Goal: Contribute content: Contribute content

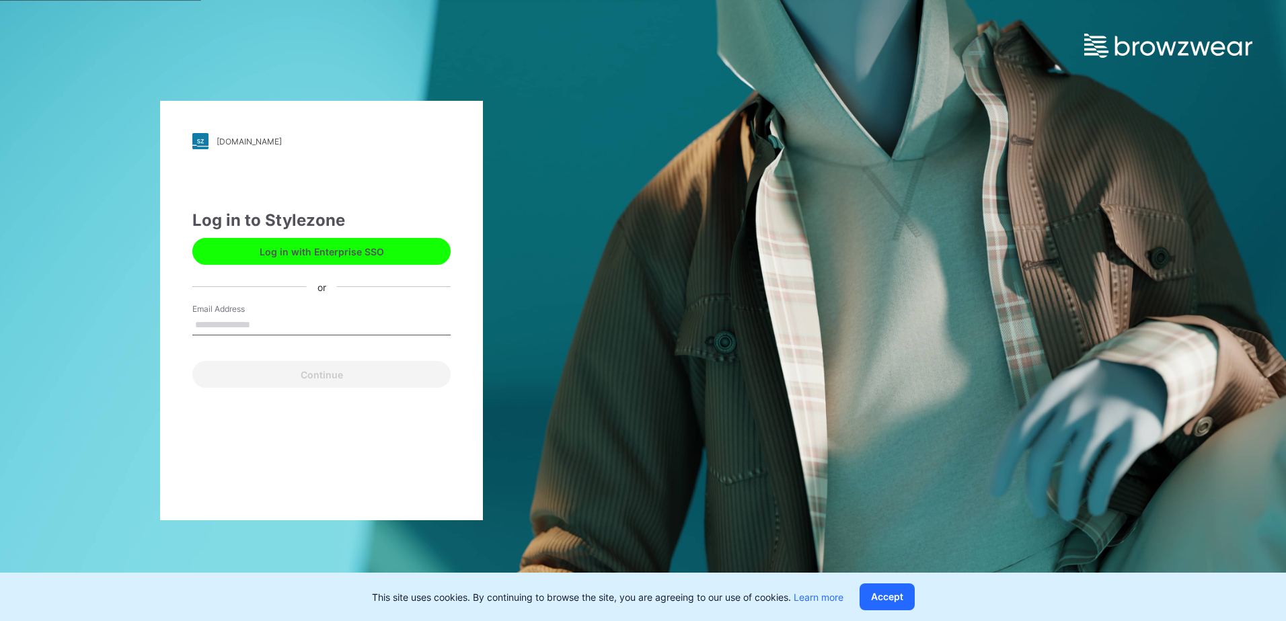
click at [395, 252] on button "Log in with Enterprise SSO" at bounding box center [321, 251] width 258 height 27
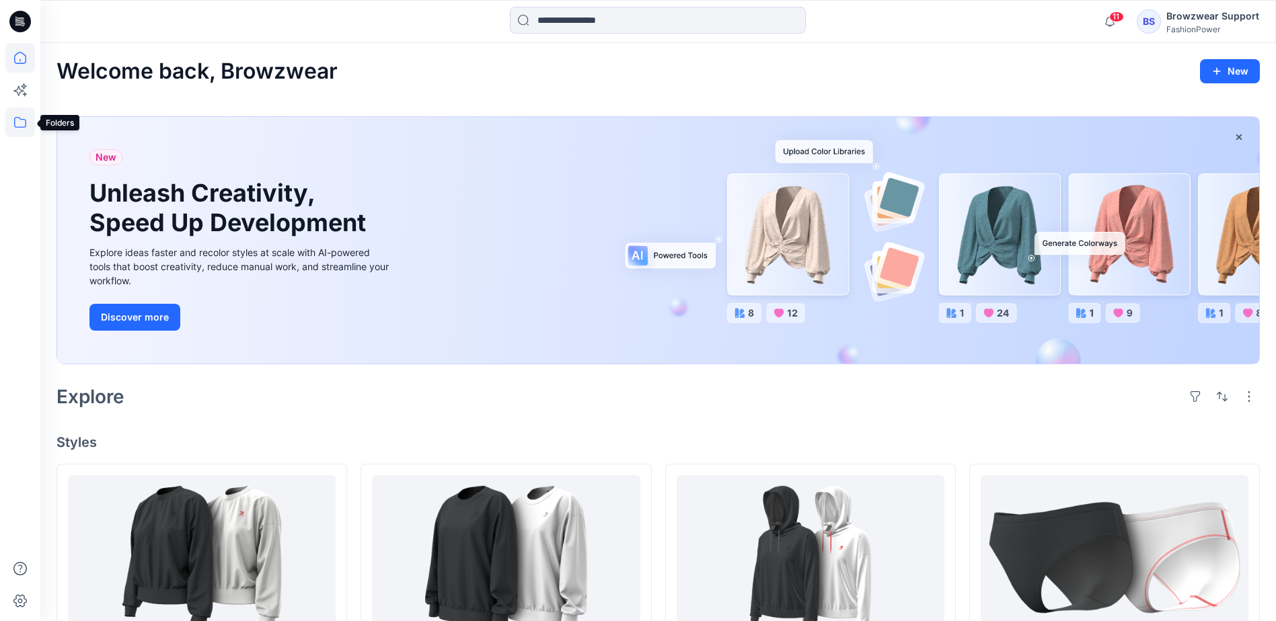
click at [17, 125] on icon at bounding box center [20, 123] width 30 height 30
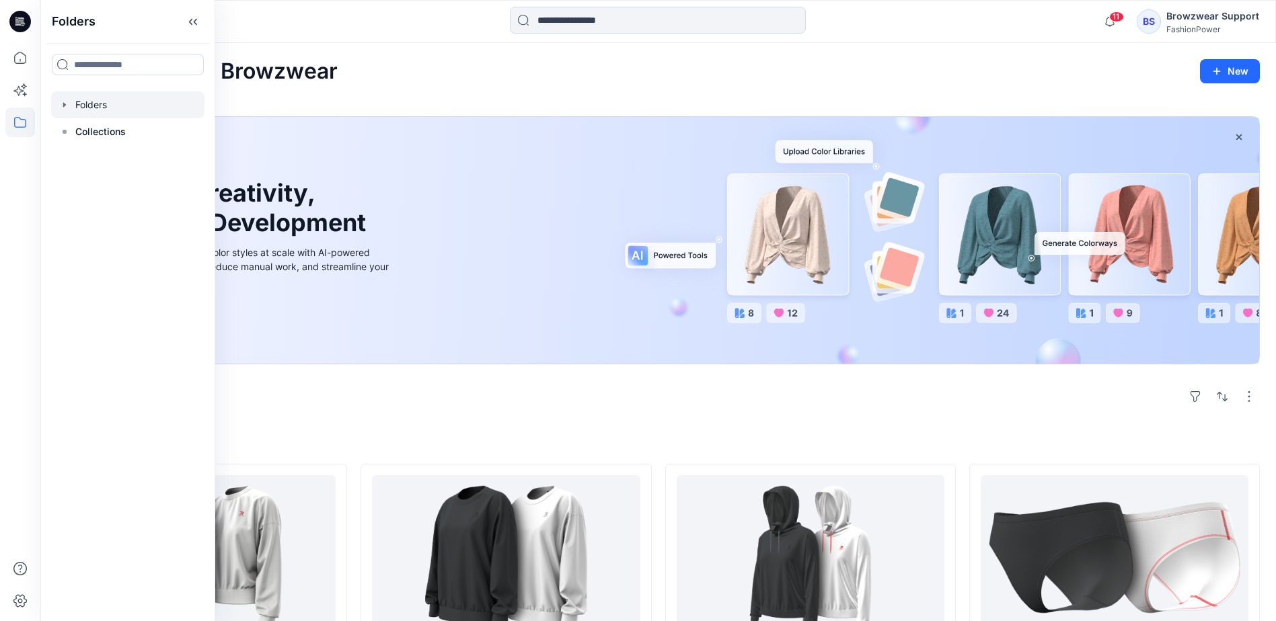
click at [93, 111] on div at bounding box center [127, 104] width 153 height 27
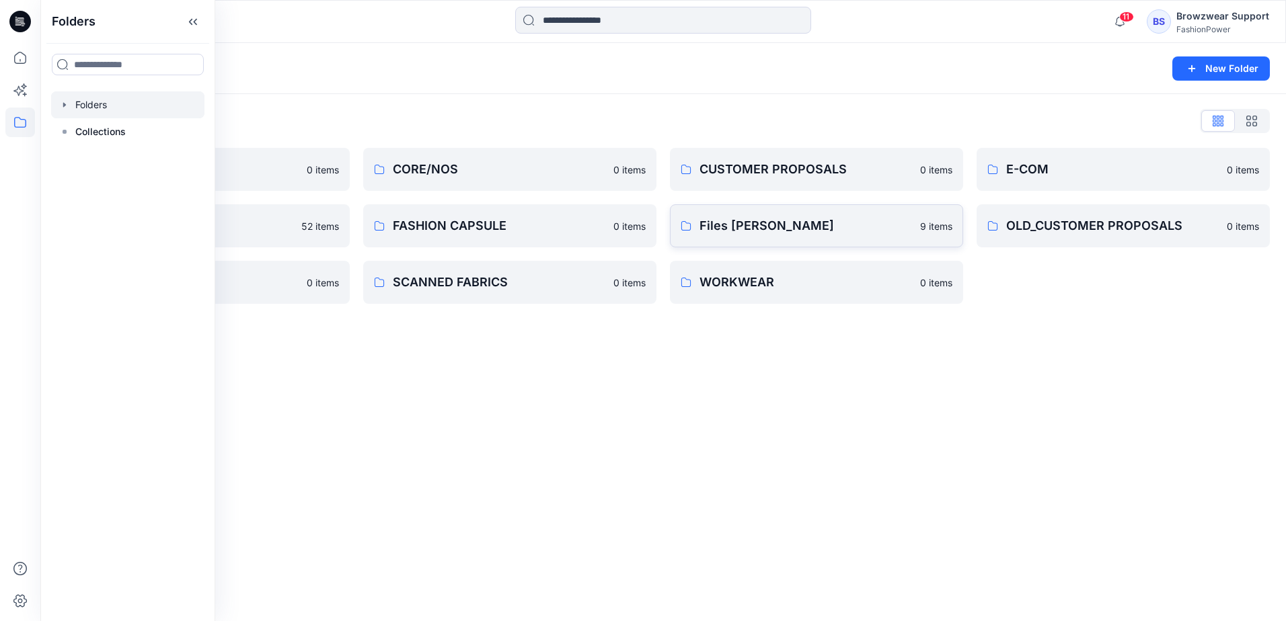
click at [809, 228] on p "Files Sylvia" at bounding box center [805, 226] width 213 height 19
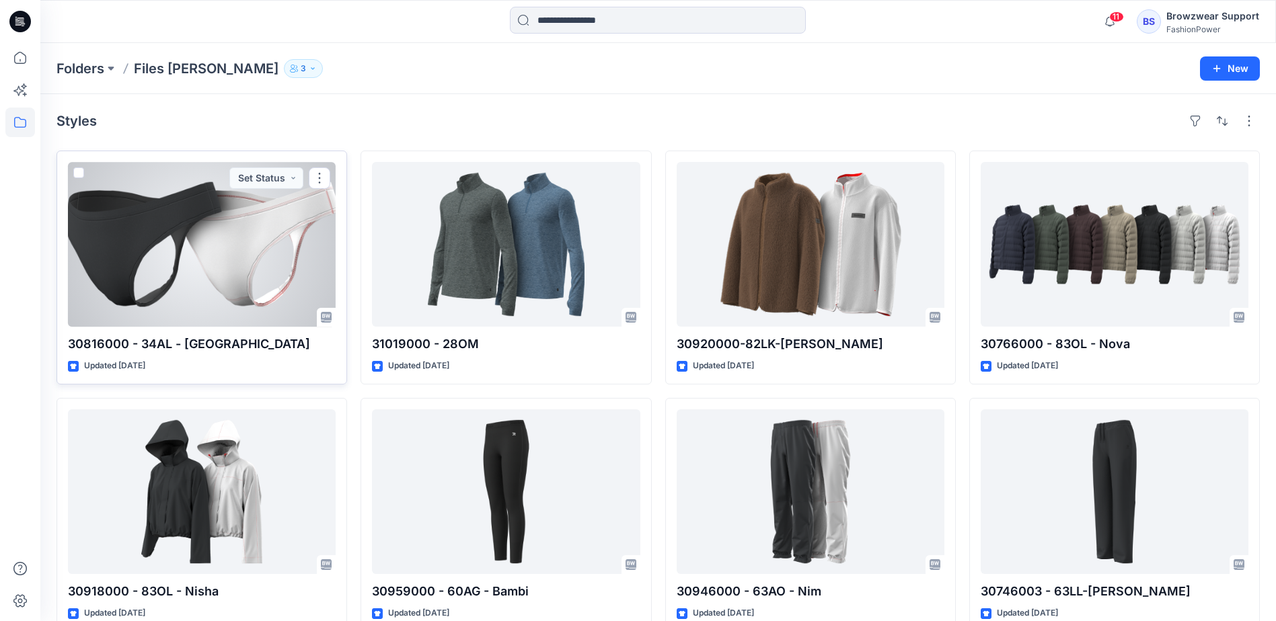
click at [282, 258] on div at bounding box center [202, 244] width 268 height 165
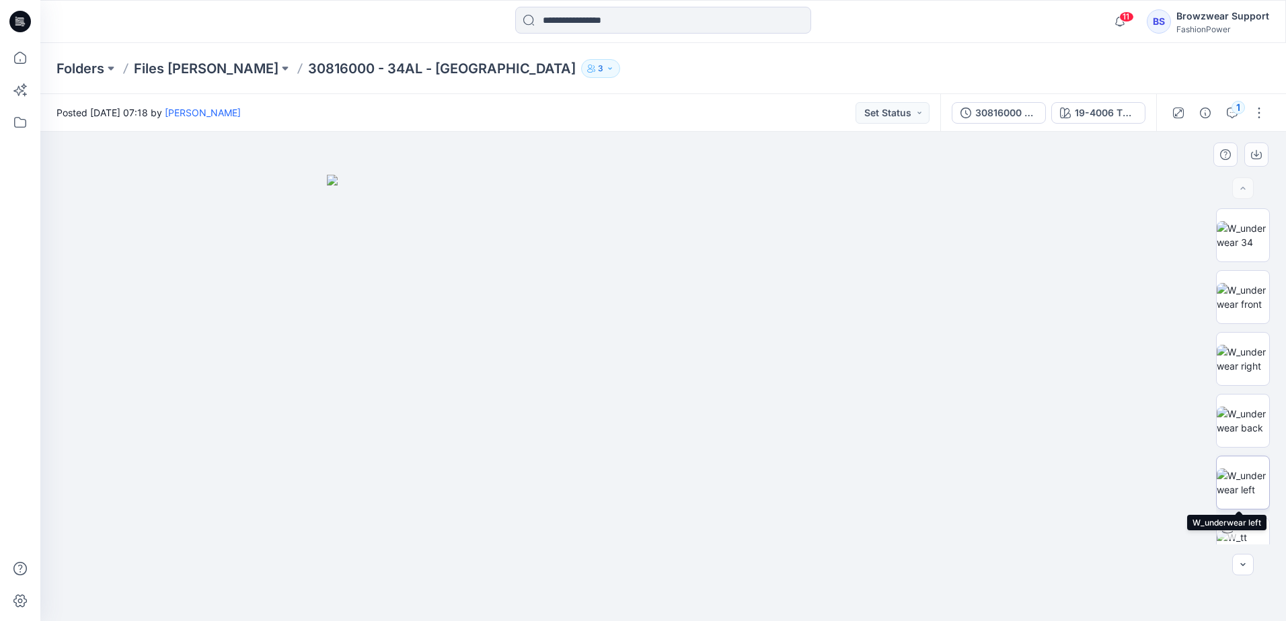
click at [1254, 488] on img at bounding box center [1243, 483] width 52 height 28
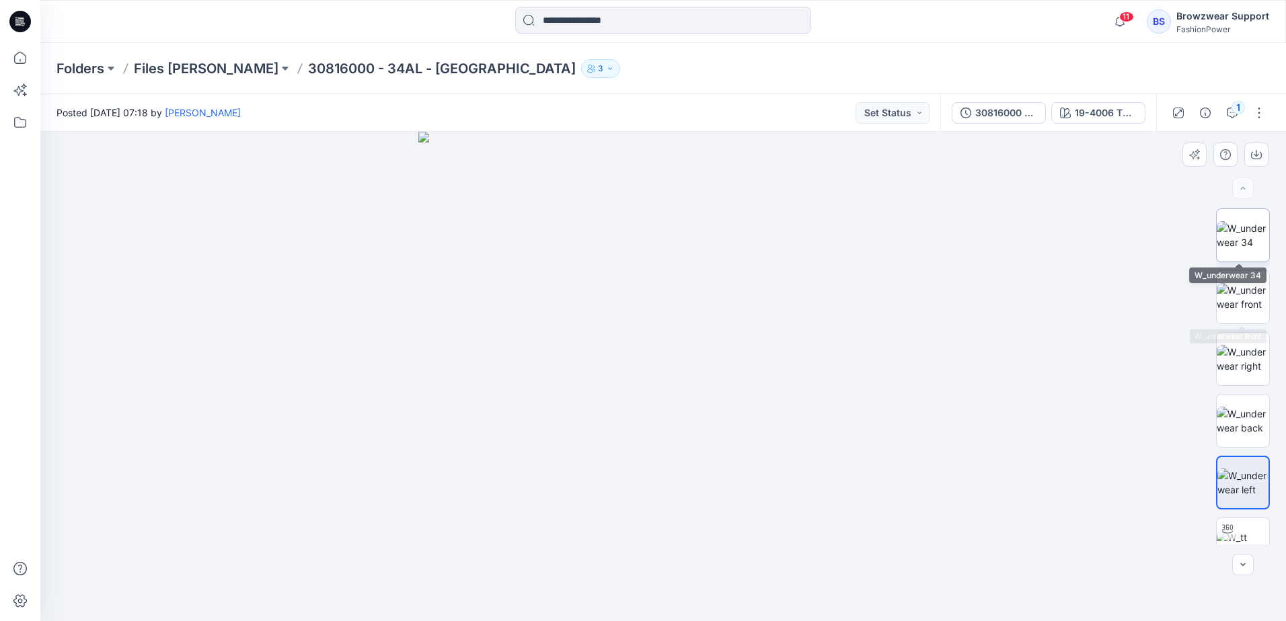
click at [1243, 233] on img at bounding box center [1243, 235] width 52 height 28
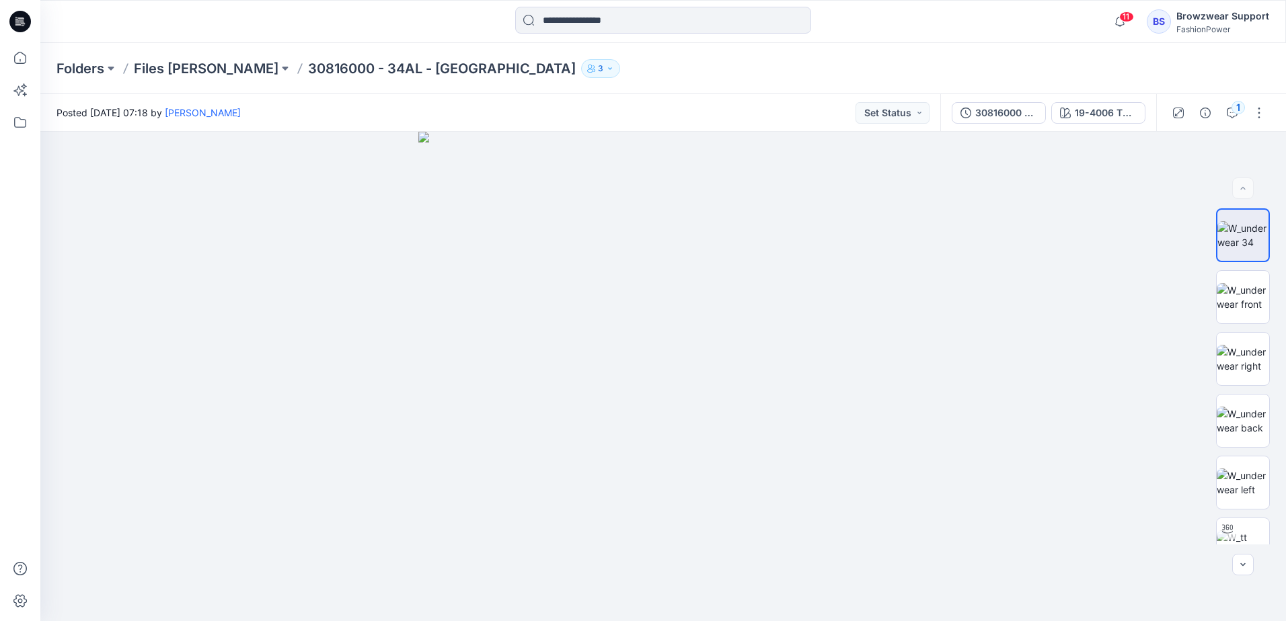
click at [319, 65] on p "30816000 - 34AL - Tessa" at bounding box center [442, 68] width 268 height 19
click at [186, 67] on p "Files Sylvia" at bounding box center [206, 68] width 145 height 19
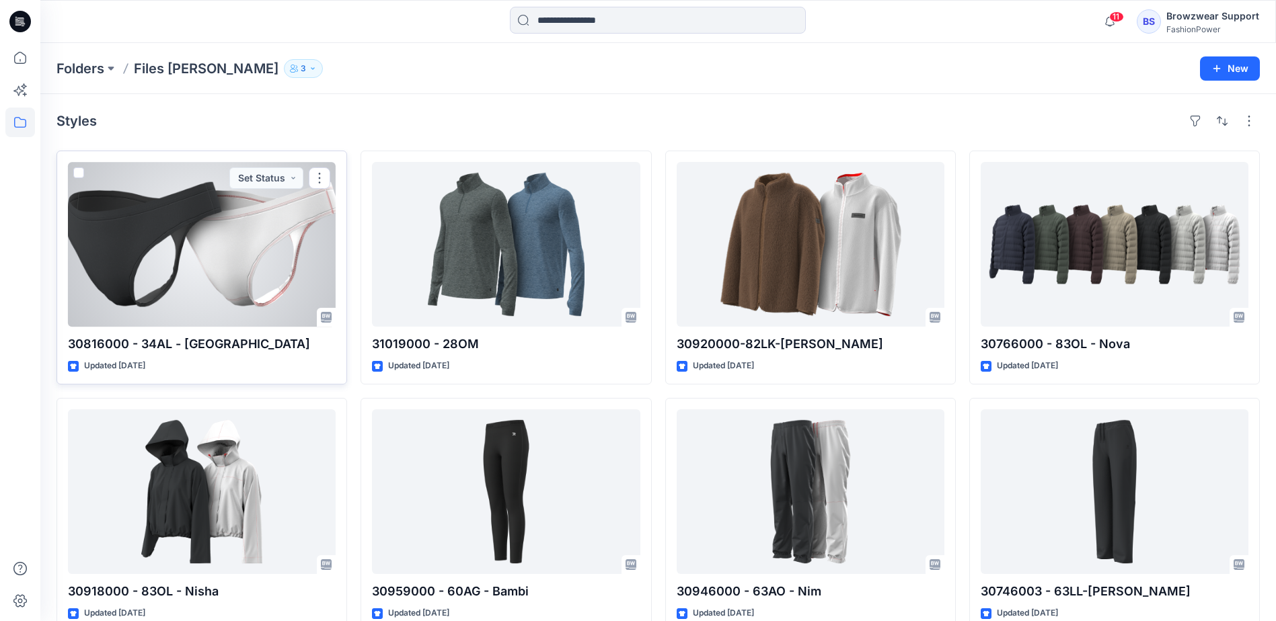
click at [81, 172] on span at bounding box center [78, 172] width 11 height 11
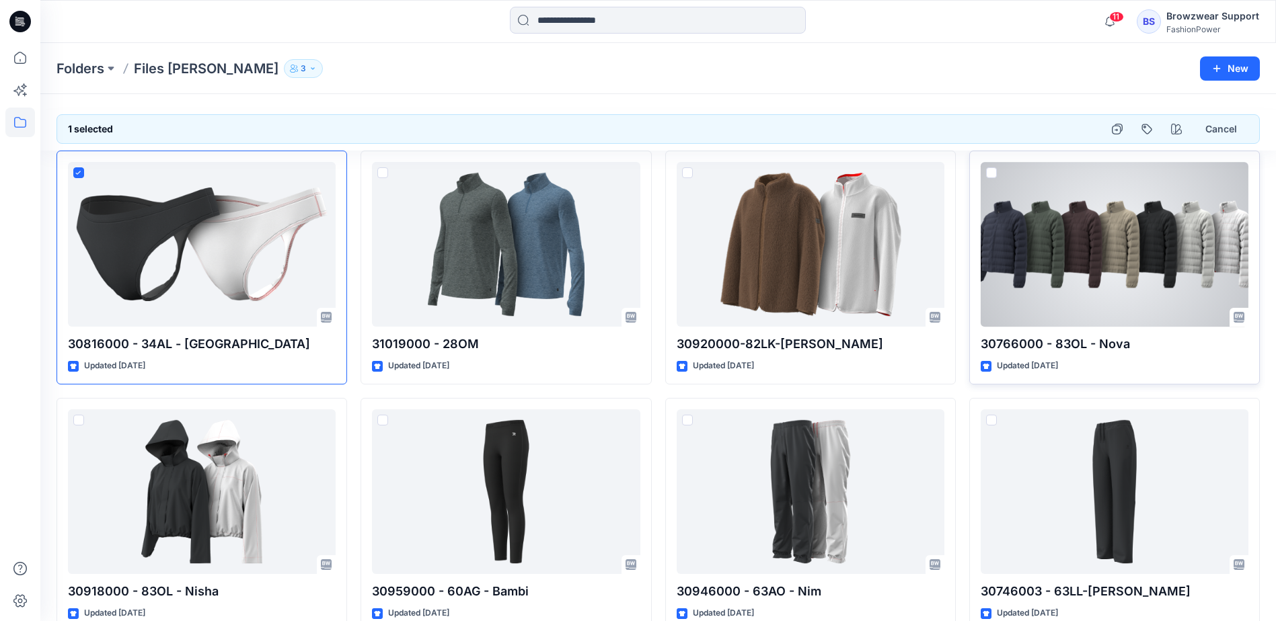
click at [989, 171] on span at bounding box center [991, 172] width 11 height 11
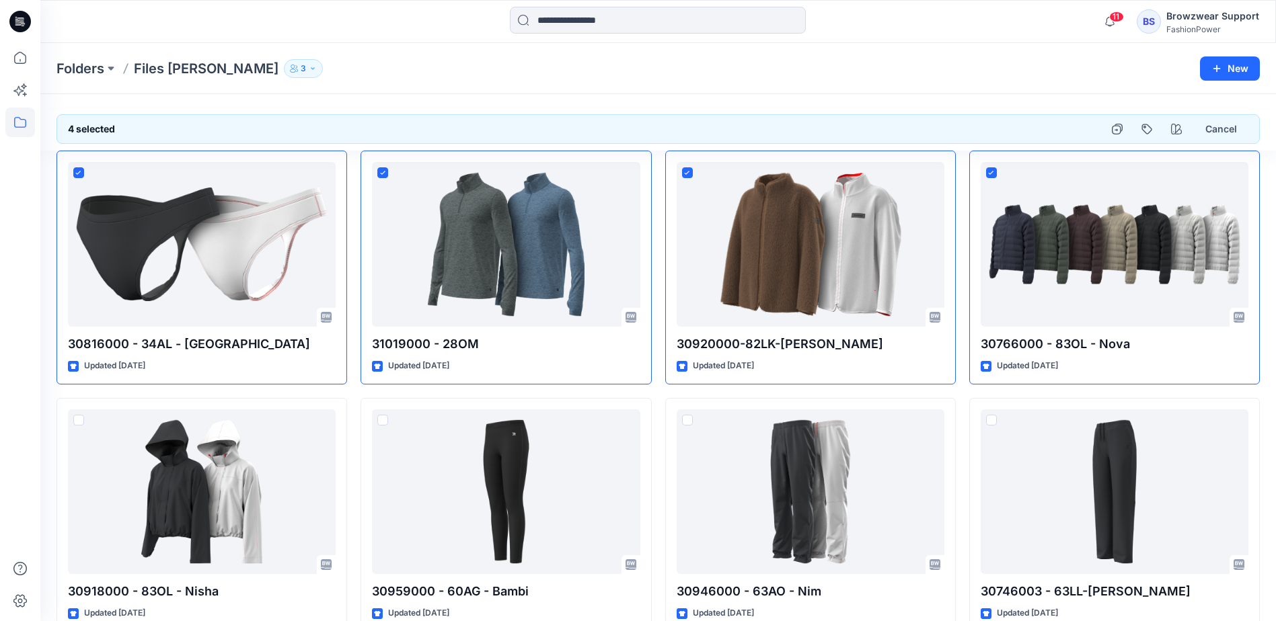
click at [1010, 67] on div "Folders Files Sylvia 3" at bounding box center [605, 68] width 1098 height 19
click at [994, 71] on div "Folders Files Sylvia 3" at bounding box center [605, 68] width 1098 height 19
click at [1024, 97] on div "4 selected Cancel 30816000 - 34AL - Tessa Updated 3 days ago 30918000 - 83OL - …" at bounding box center [657, 495] width 1235 height 802
click at [459, 66] on div "Folders Files Sylvia 3" at bounding box center [605, 68] width 1098 height 19
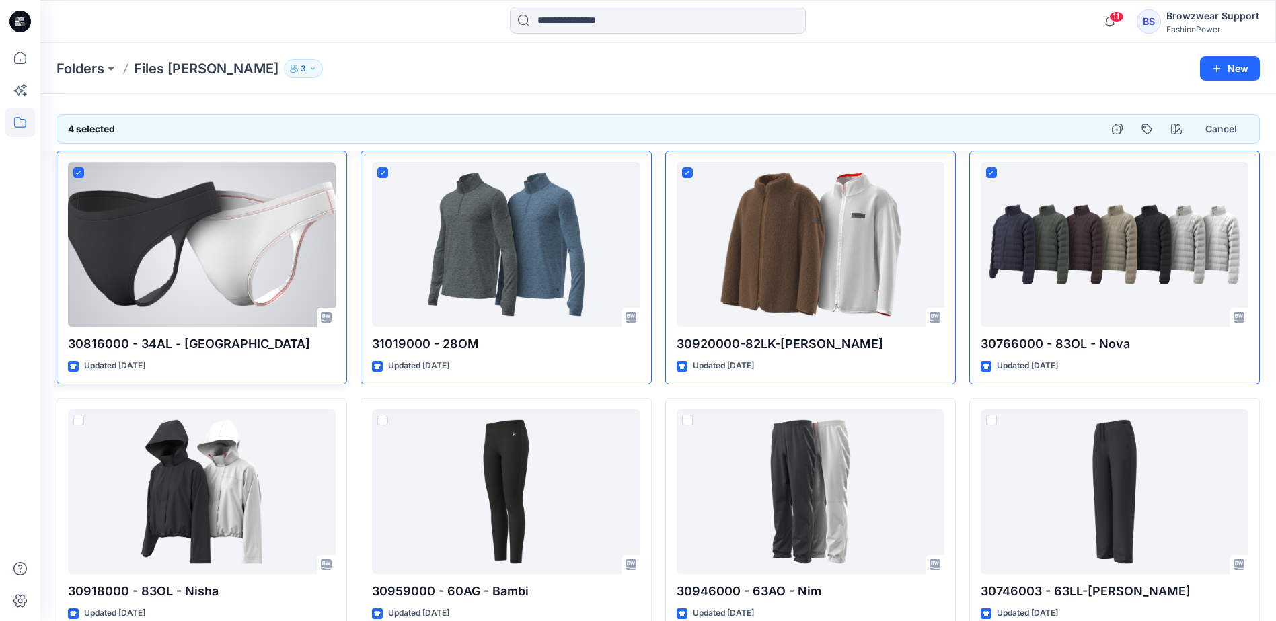
click at [82, 173] on span at bounding box center [78, 172] width 11 height 11
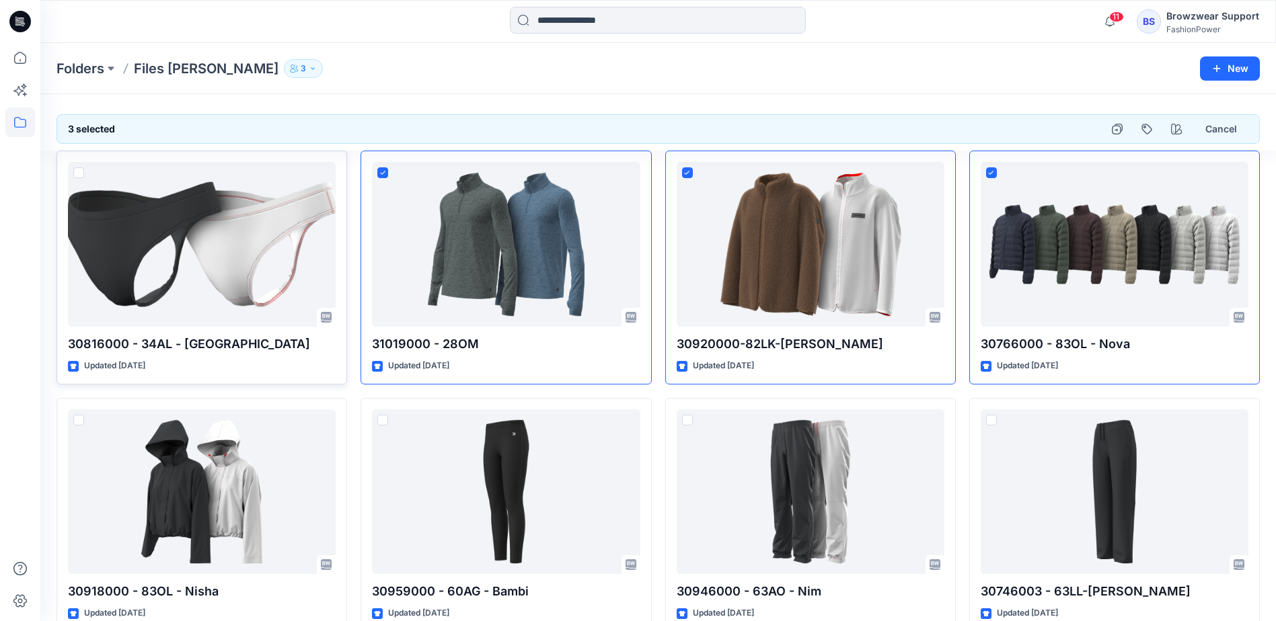
click at [423, 75] on div "Folders Files Sylvia 3" at bounding box center [605, 68] width 1098 height 19
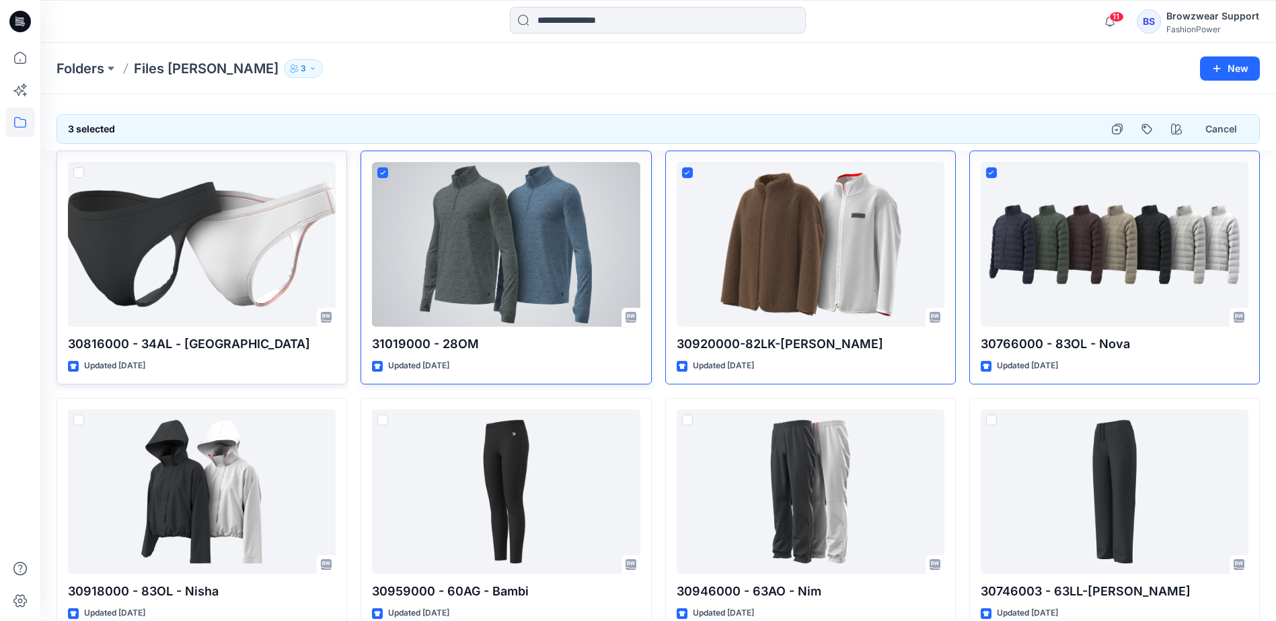
click at [377, 174] on span at bounding box center [382, 172] width 11 height 11
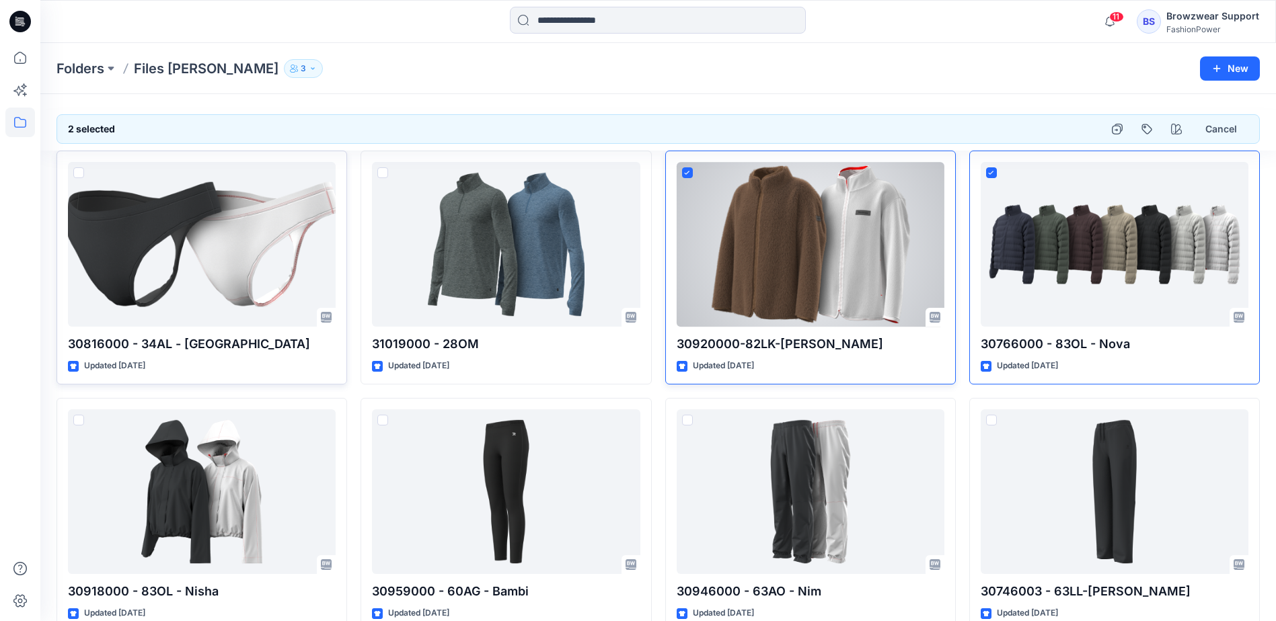
drag, startPoint x: 683, startPoint y: 173, endPoint x: 701, endPoint y: 175, distance: 17.6
click at [685, 174] on icon at bounding box center [687, 173] width 6 height 5
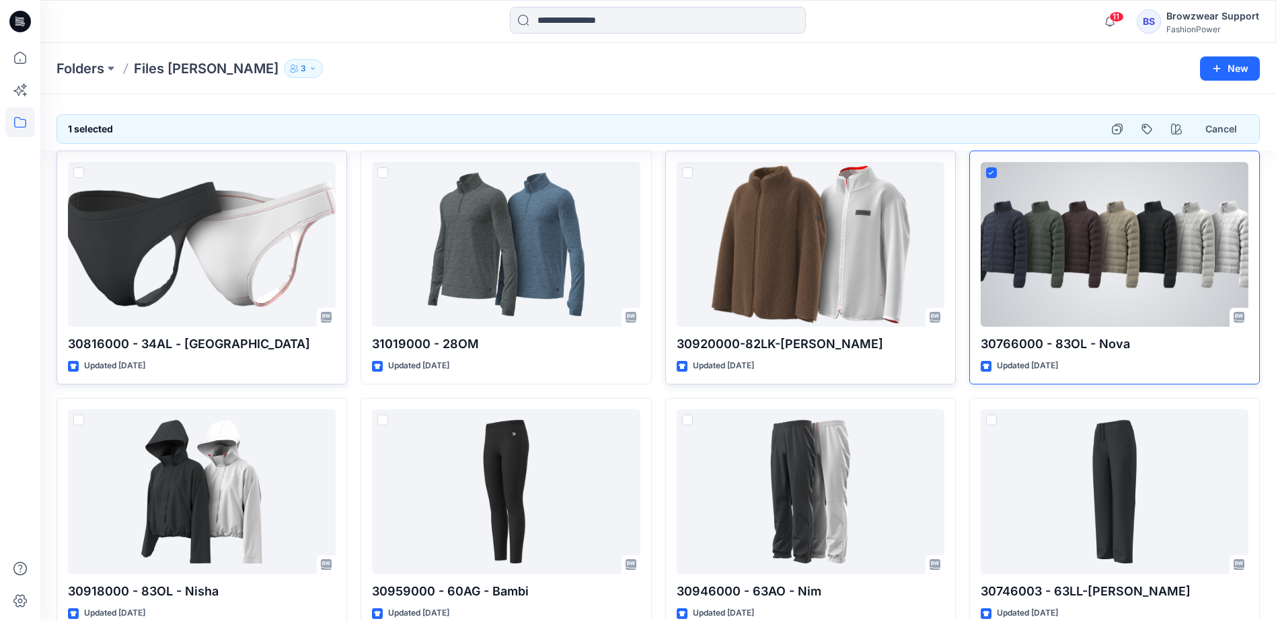
drag, startPoint x: 994, startPoint y: 174, endPoint x: 996, endPoint y: 160, distance: 13.6
click at [994, 173] on icon at bounding box center [991, 173] width 6 height 5
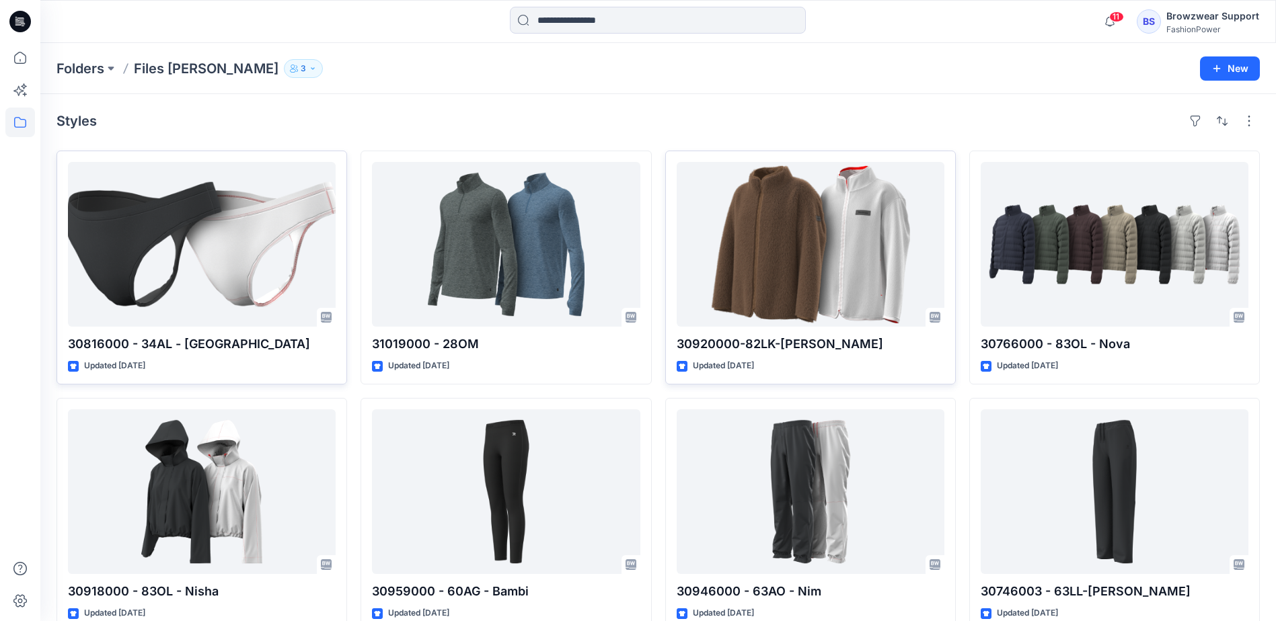
click at [975, 82] on div "Folders Files Sylvia 3 New" at bounding box center [657, 68] width 1235 height 51
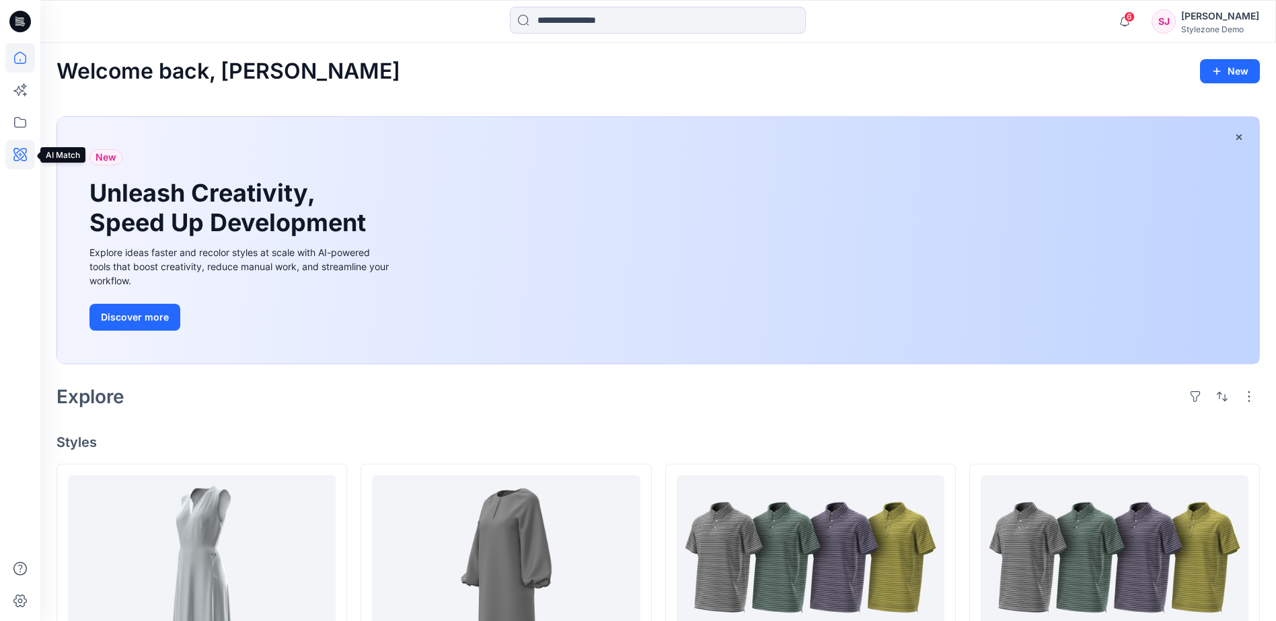
click at [21, 155] on icon at bounding box center [20, 155] width 30 height 30
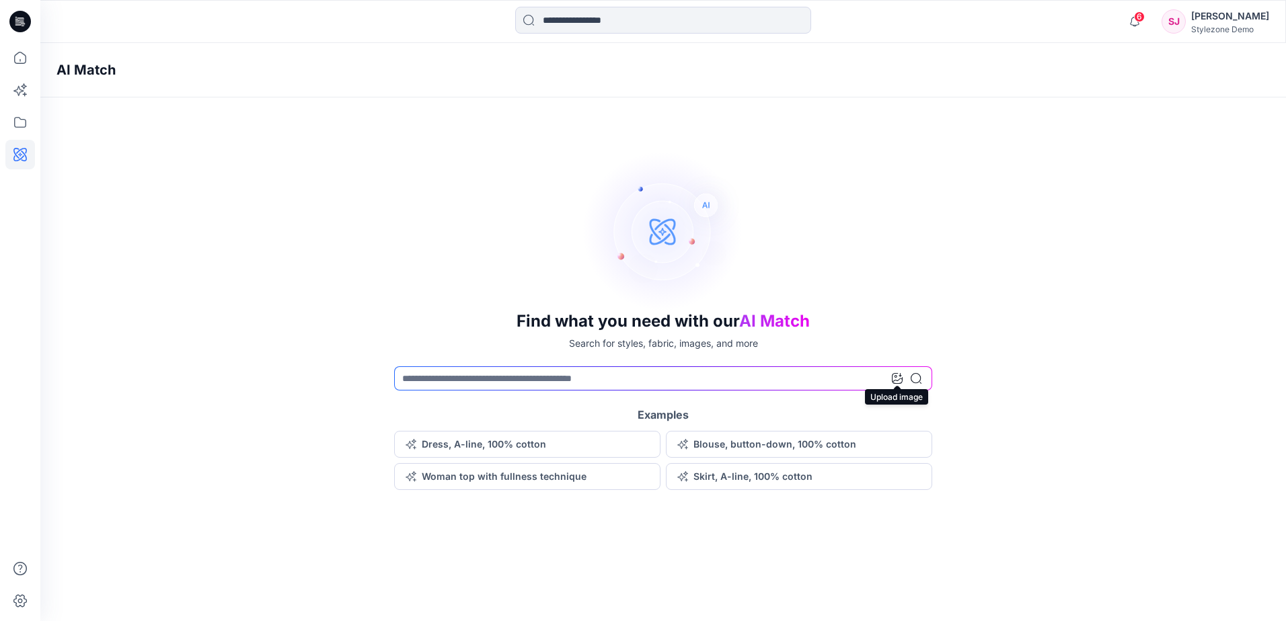
click at [901, 381] on icon at bounding box center [897, 378] width 11 height 11
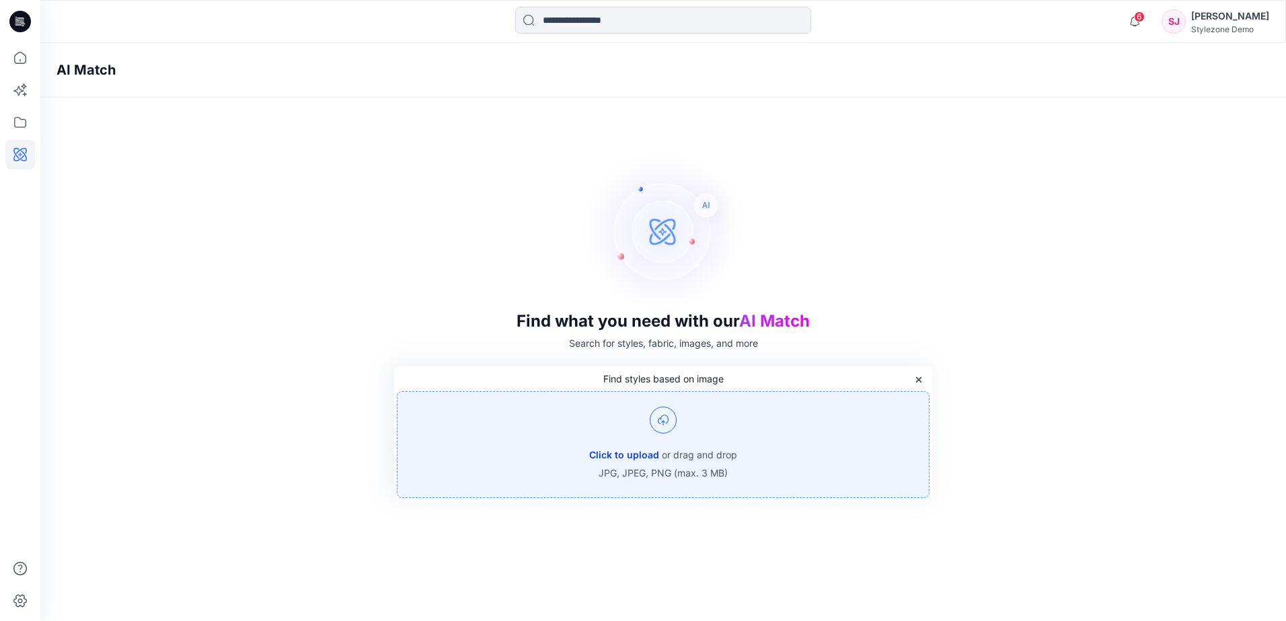
click at [639, 456] on button "Click to upload" at bounding box center [624, 455] width 70 height 16
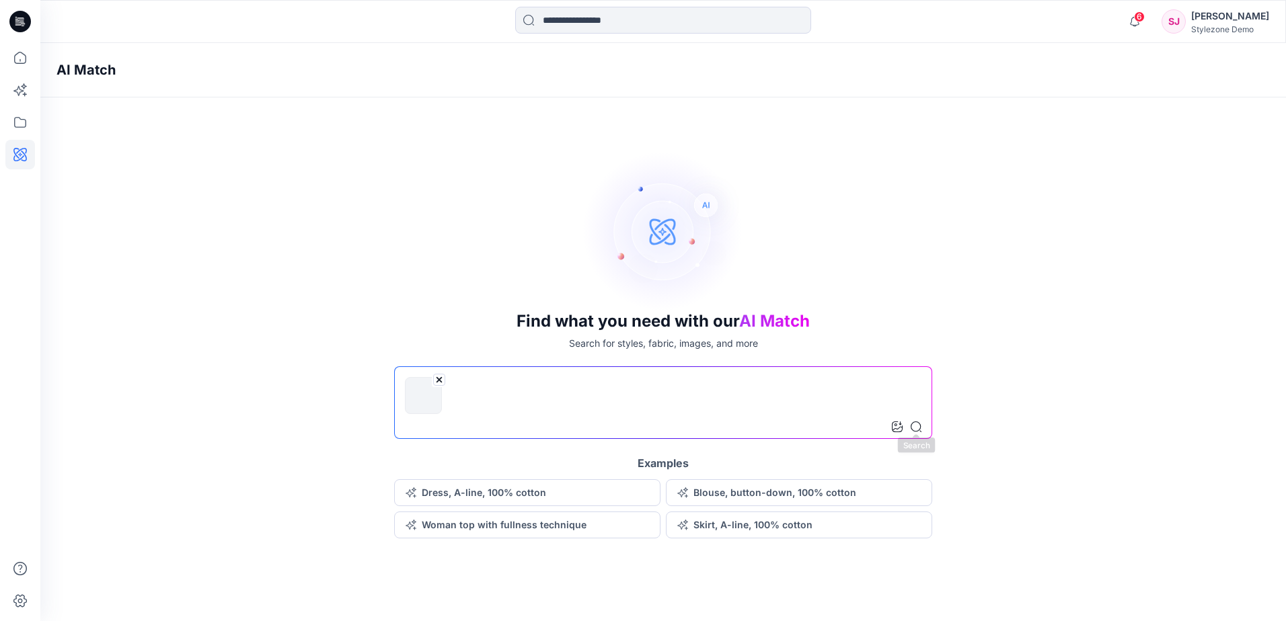
click at [919, 426] on icon at bounding box center [916, 427] width 11 height 11
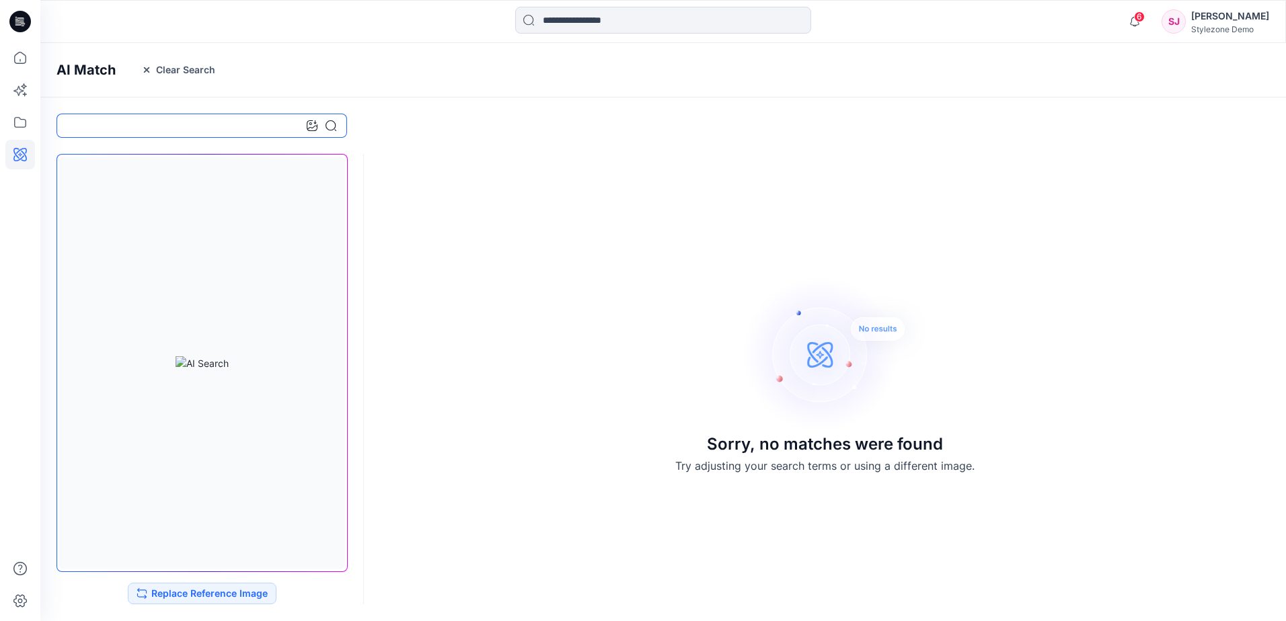
click at [229, 128] on input at bounding box center [201, 126] width 291 height 24
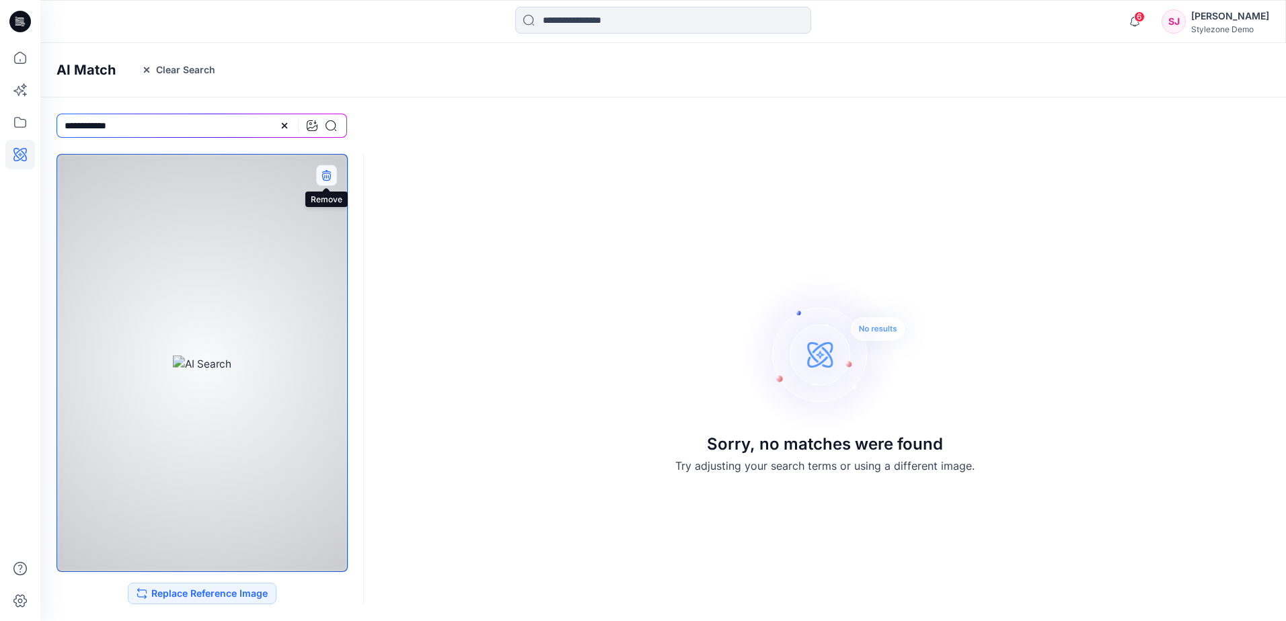
click at [321, 174] on icon "button" at bounding box center [326, 175] width 11 height 11
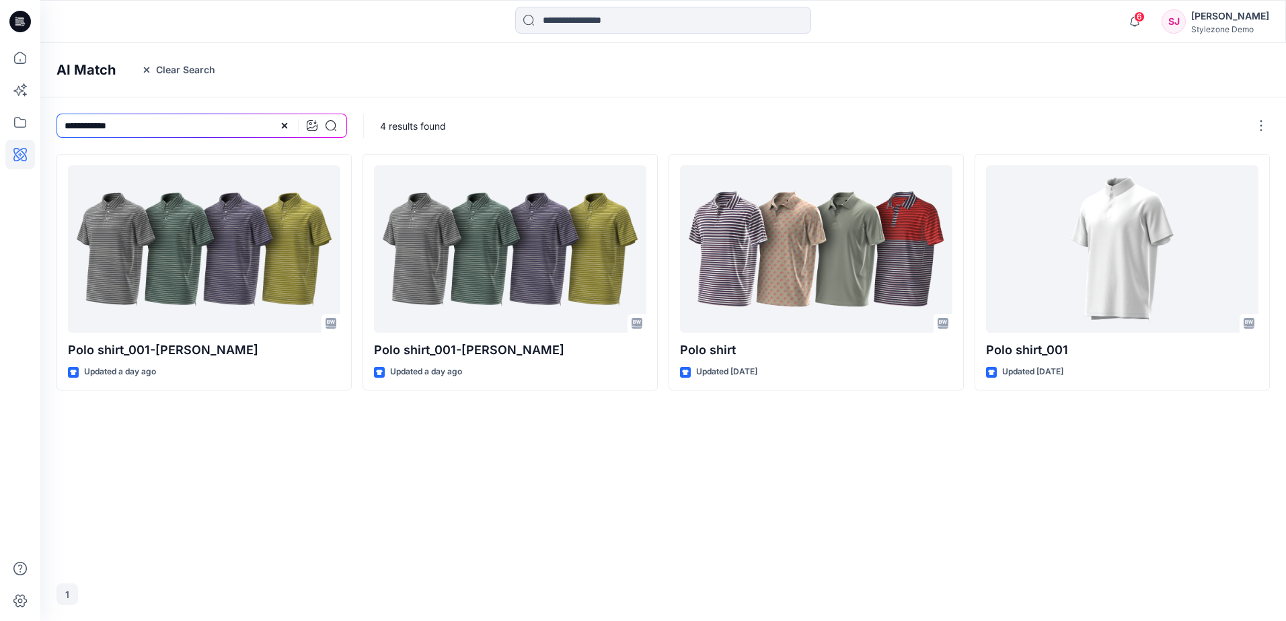
click at [900, 22] on div at bounding box center [663, 22] width 623 height 30
click at [213, 121] on input "**********" at bounding box center [201, 126] width 291 height 24
drag, startPoint x: 87, startPoint y: 124, endPoint x: 166, endPoint y: 118, distance: 79.6
click at [166, 118] on input "**********" at bounding box center [201, 126] width 291 height 24
type input "**********"
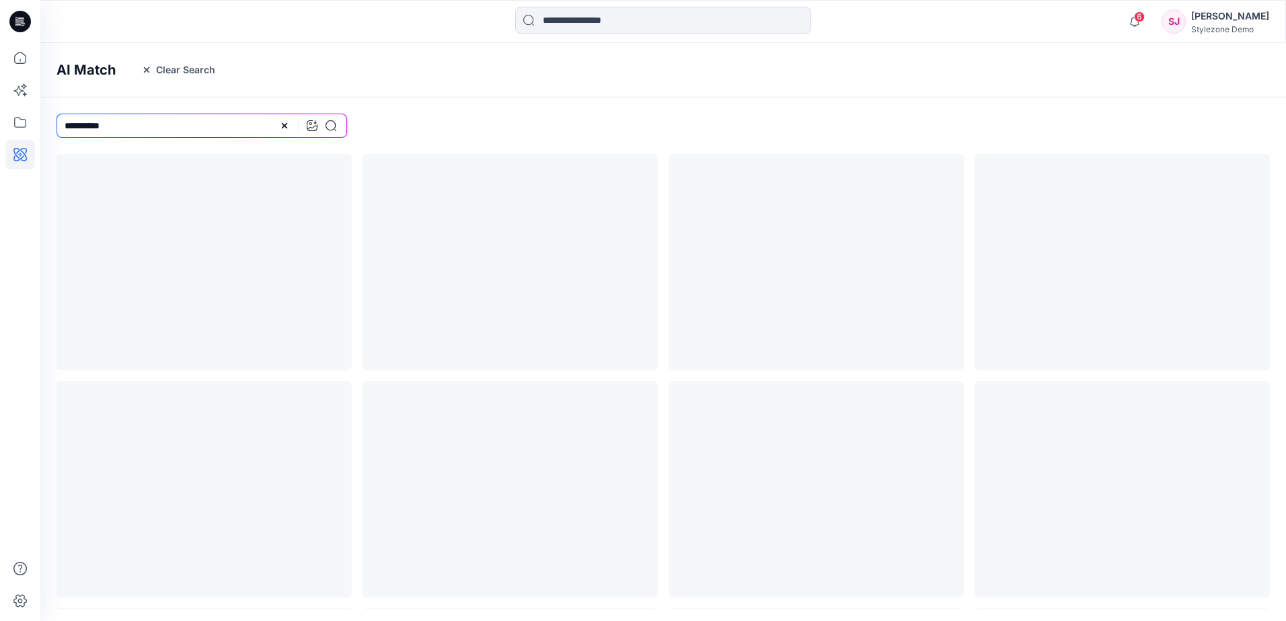
click at [381, 82] on div "AI Match Clear Search" at bounding box center [683, 70] width 1286 height 54
click at [20, 85] on icon at bounding box center [20, 90] width 30 height 30
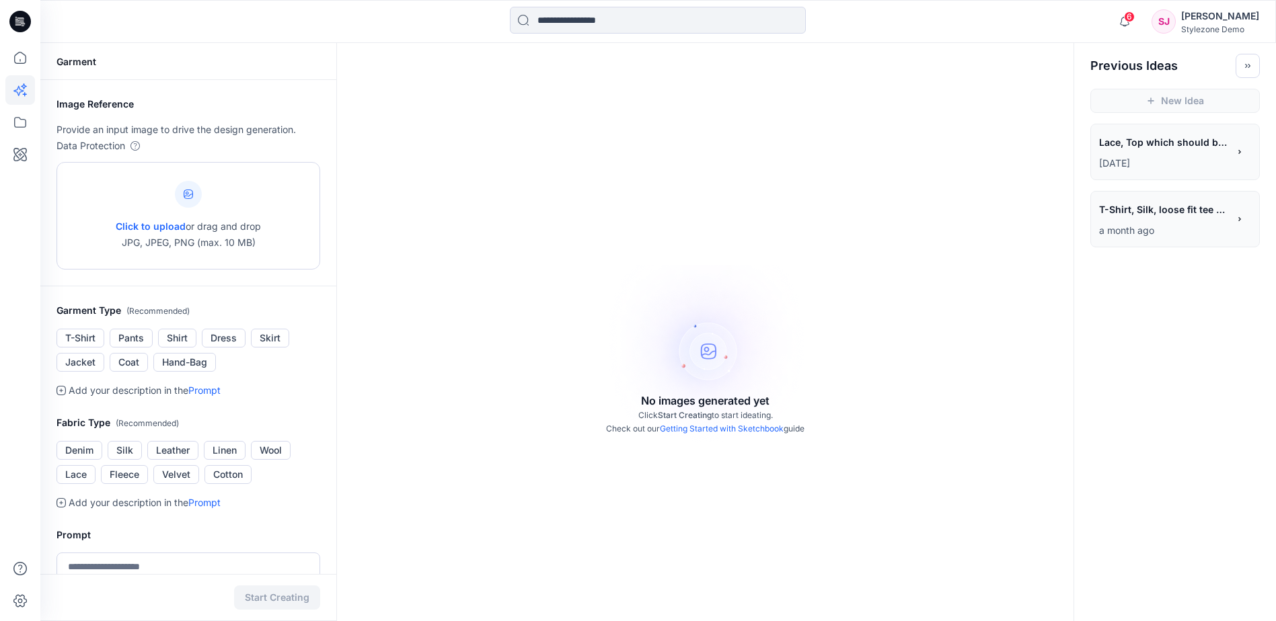
click at [195, 196] on div at bounding box center [188, 194] width 27 height 27
type input "**********"
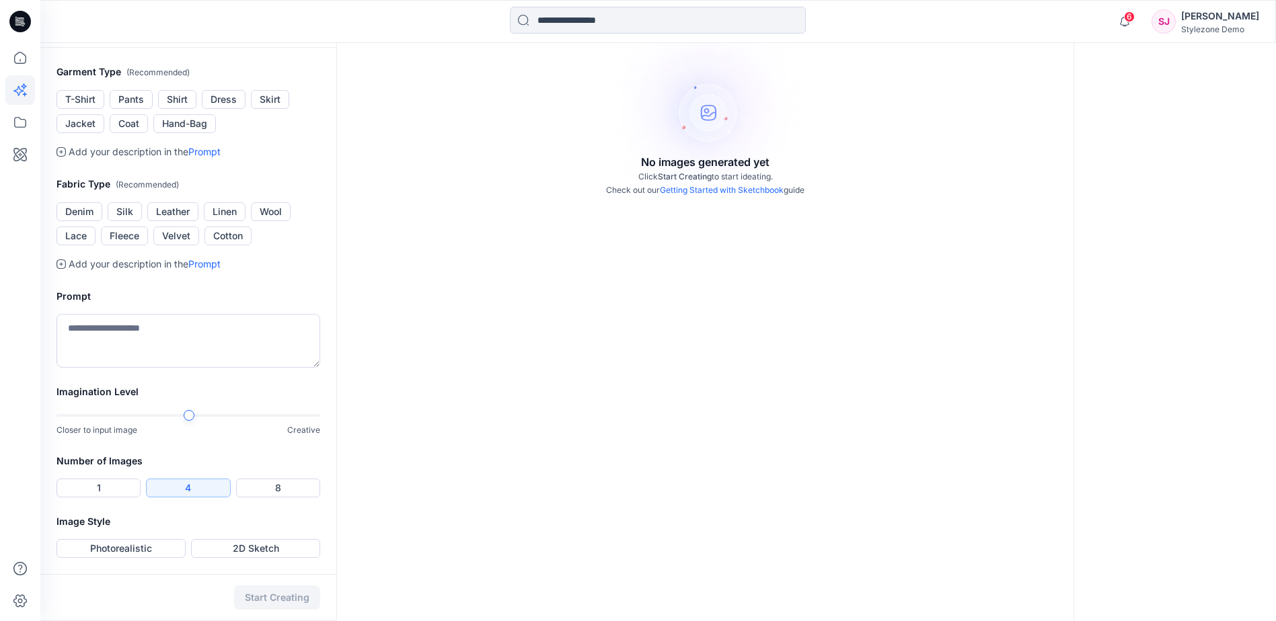
scroll to position [412, 0]
click at [133, 557] on button "Photorealistic" at bounding box center [120, 548] width 129 height 19
click at [271, 600] on button "Start Creating" at bounding box center [277, 598] width 86 height 24
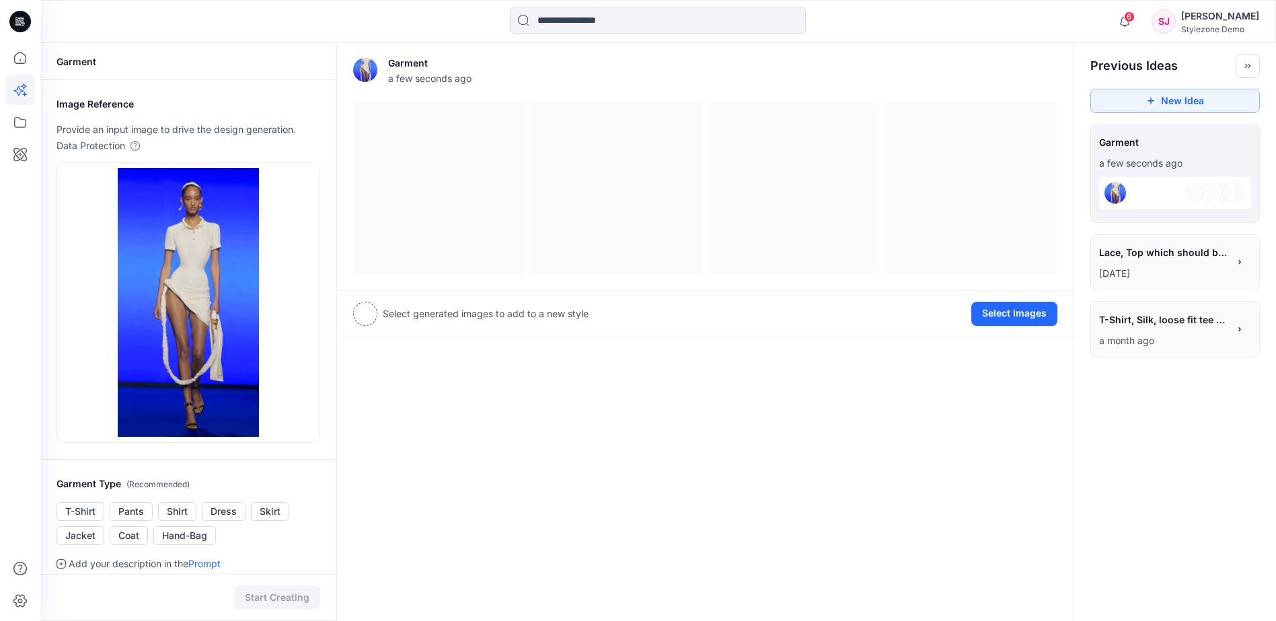
click at [486, 35] on div at bounding box center [657, 22] width 617 height 30
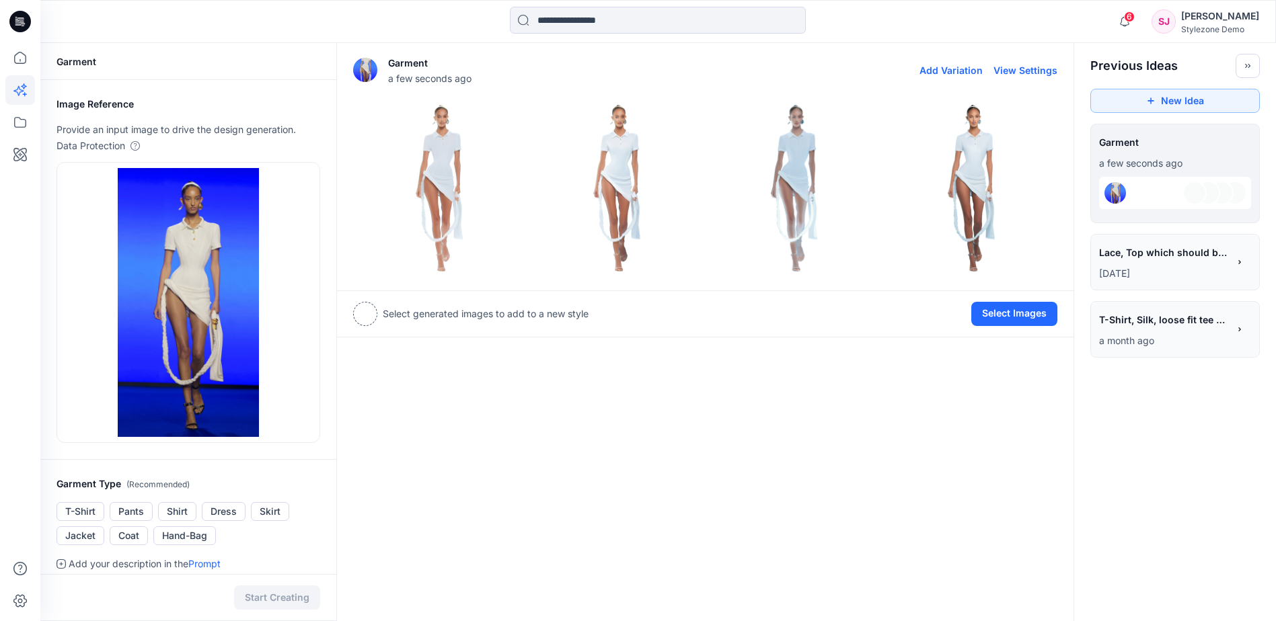
click at [460, 161] on img at bounding box center [439, 188] width 171 height 171
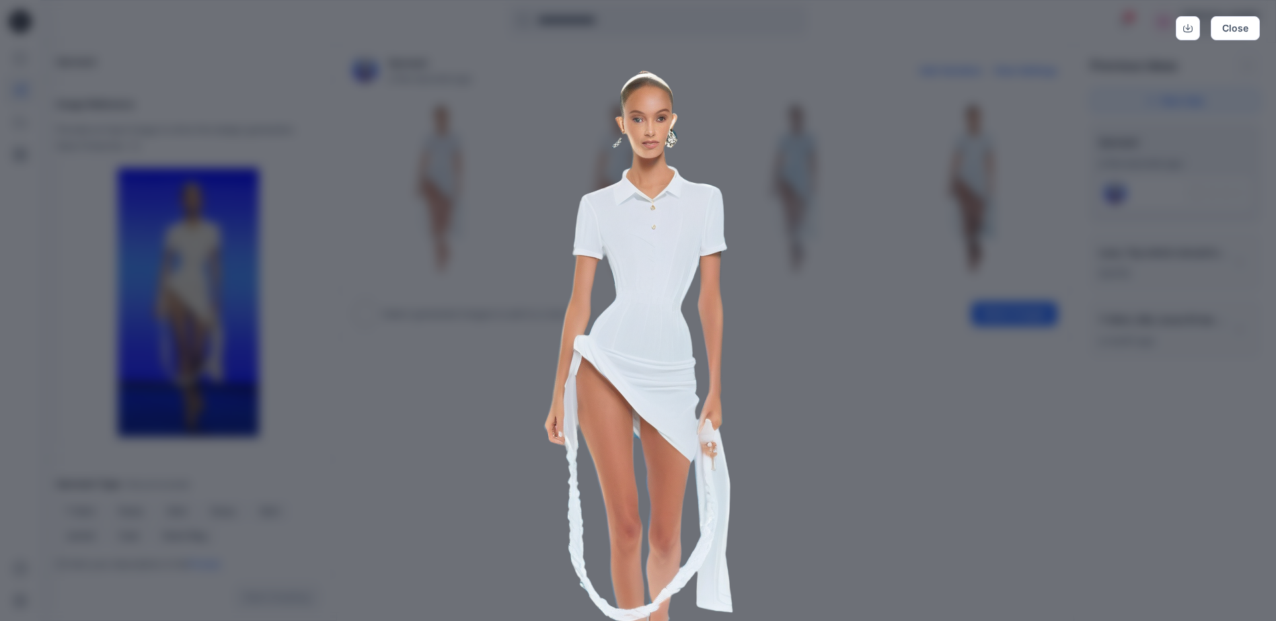
click at [886, 293] on img at bounding box center [638, 406] width 689 height 689
click at [1241, 26] on button "Close" at bounding box center [1234, 28] width 49 height 24
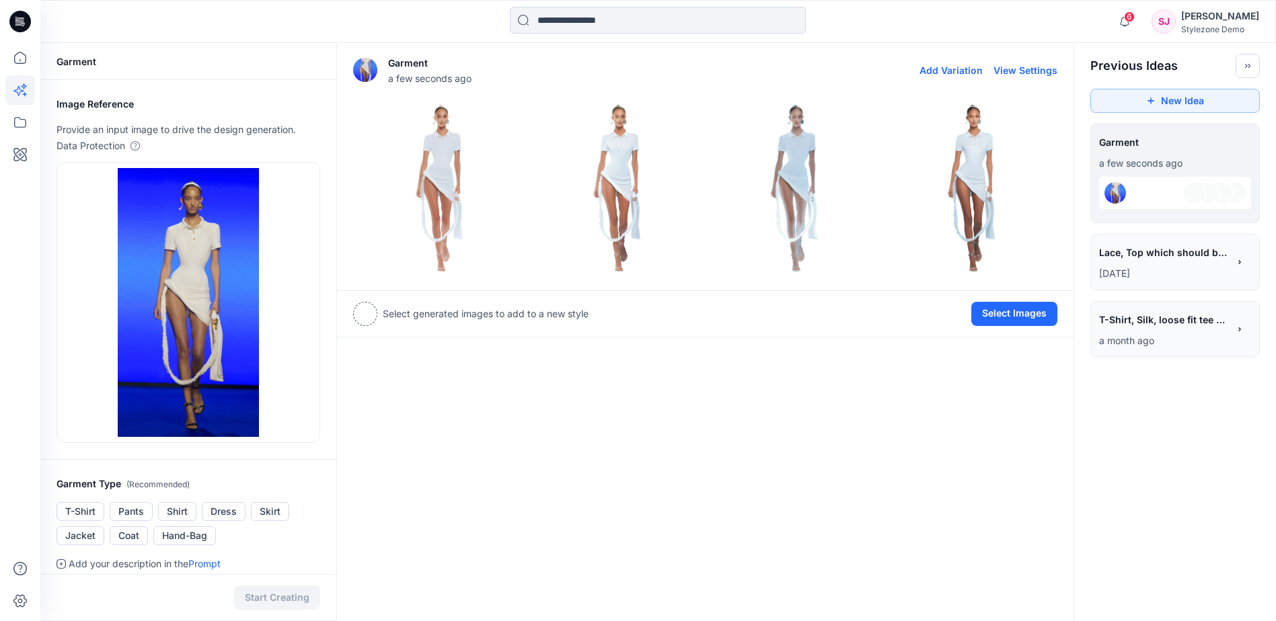
click at [624, 176] on img at bounding box center [616, 188] width 171 height 171
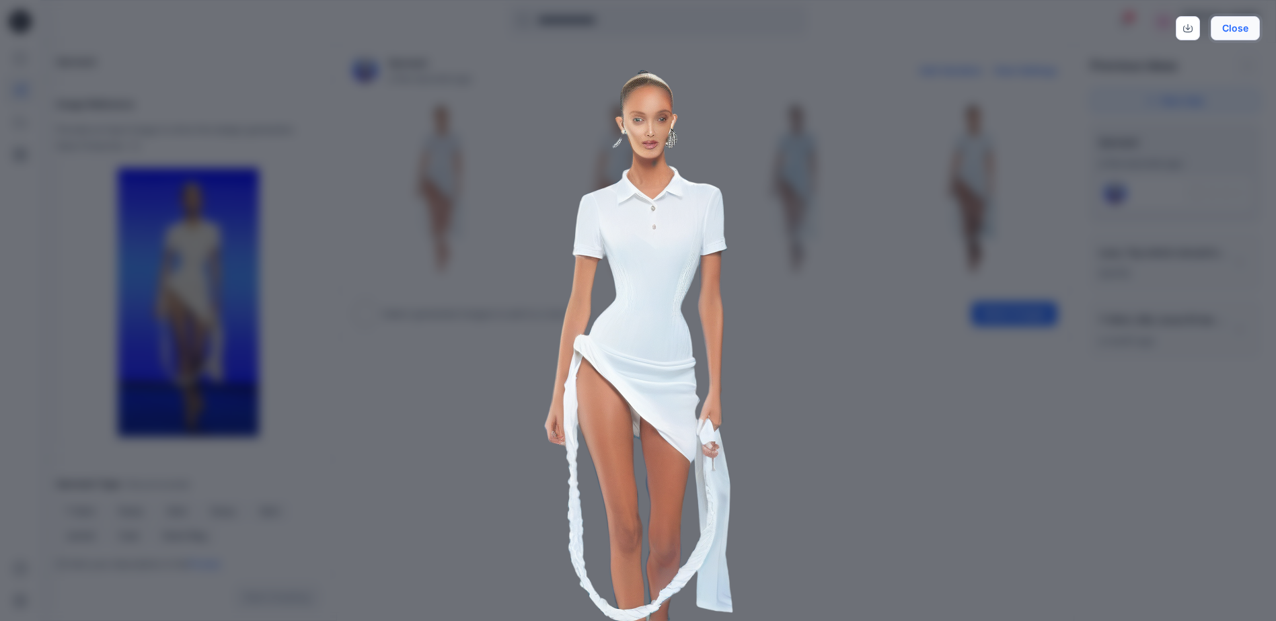
click at [1248, 31] on button "Close" at bounding box center [1234, 28] width 49 height 24
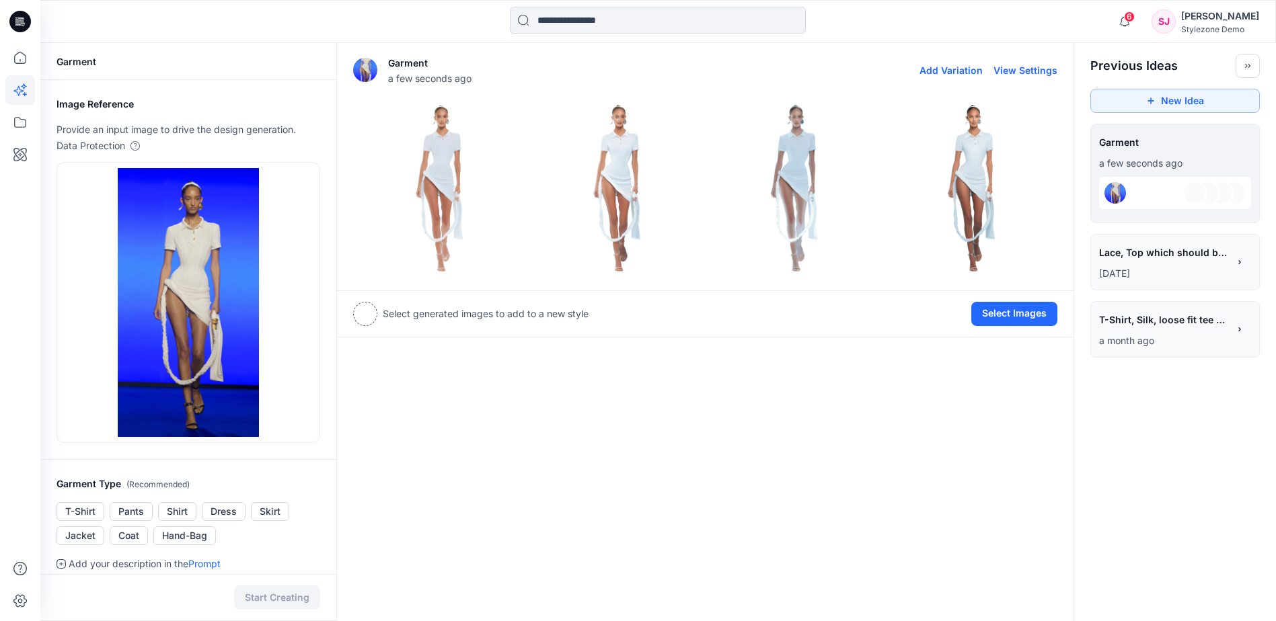
click at [802, 182] on img at bounding box center [794, 188] width 171 height 171
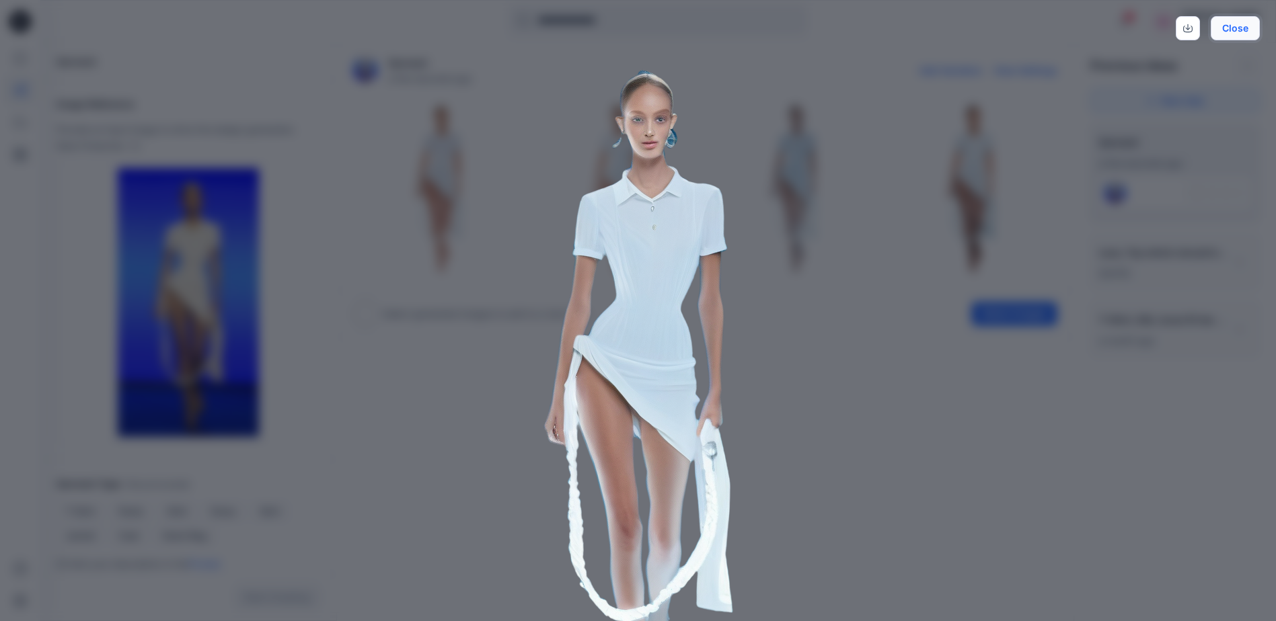
click at [1249, 32] on button "Close" at bounding box center [1234, 28] width 49 height 24
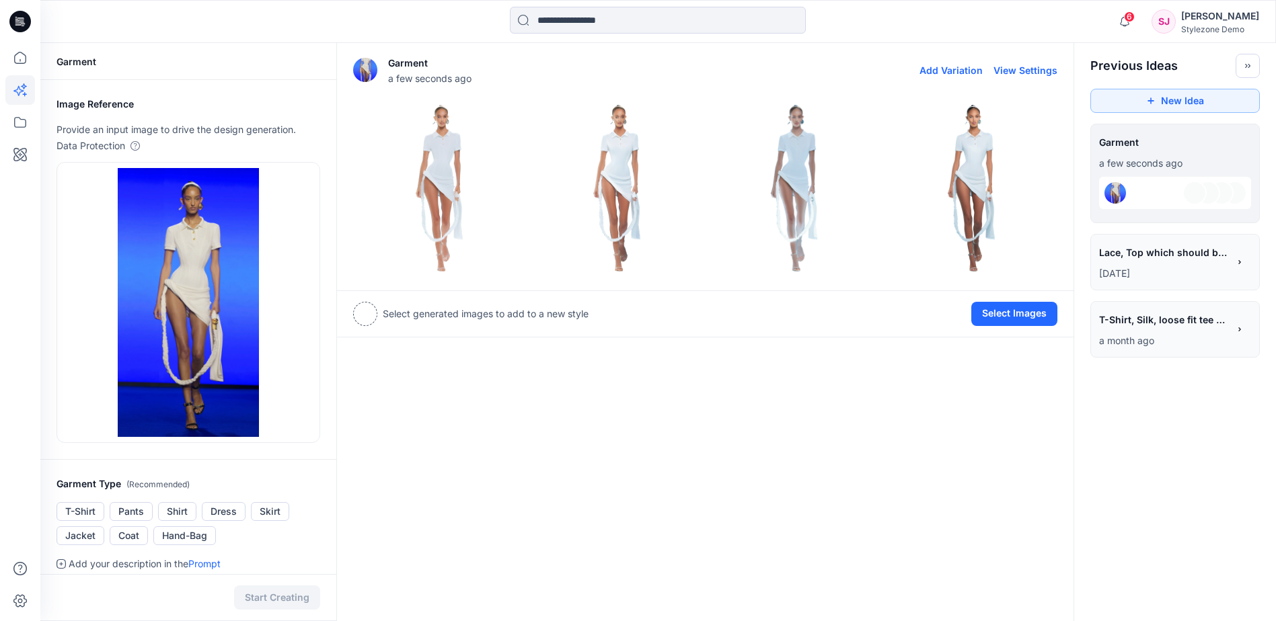
click at [972, 128] on img at bounding box center [971, 188] width 171 height 171
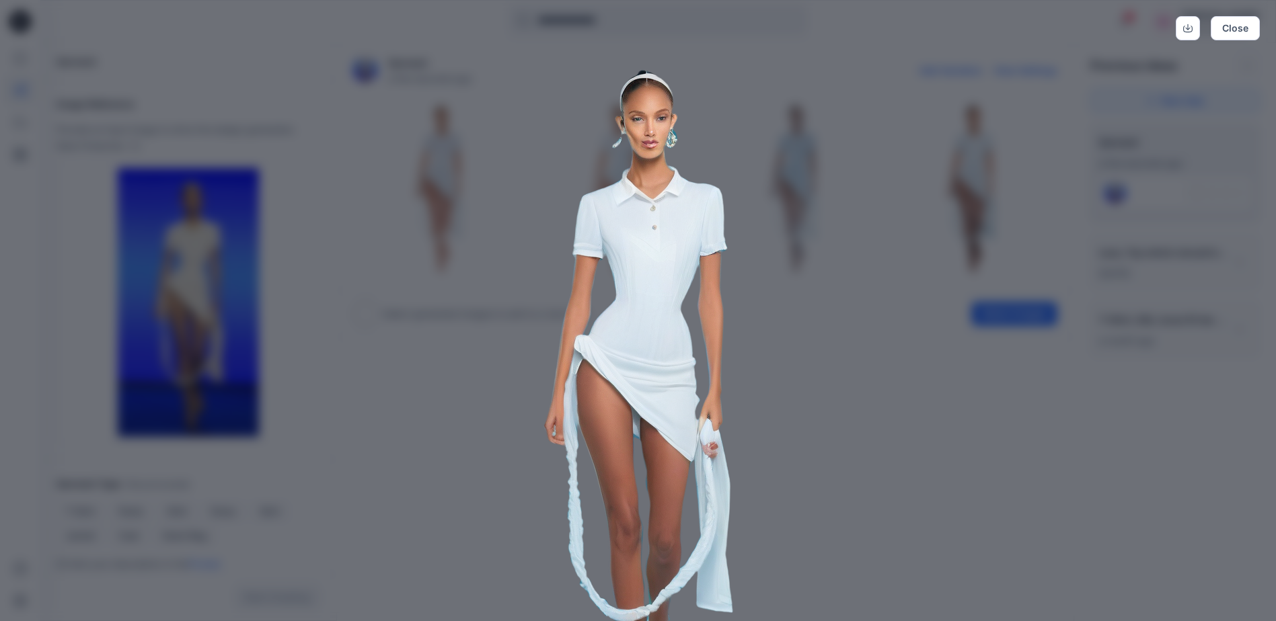
click at [1022, 50] on div "Close" at bounding box center [638, 310] width 1276 height 621
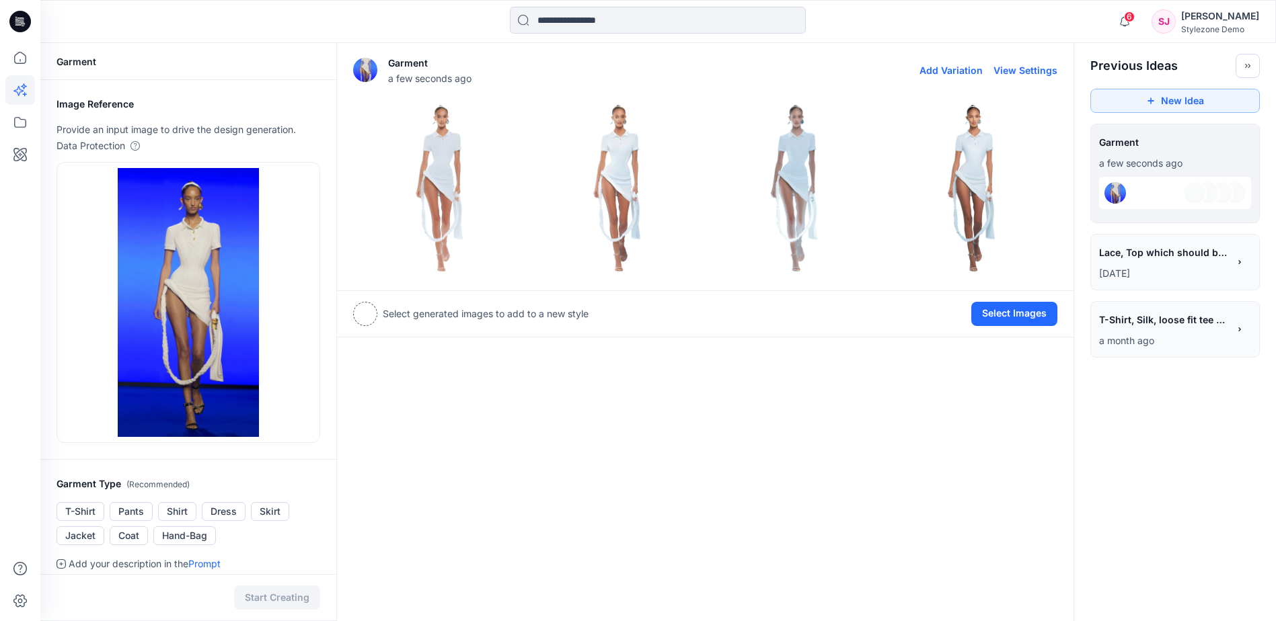
click at [451, 173] on img at bounding box center [439, 188] width 171 height 171
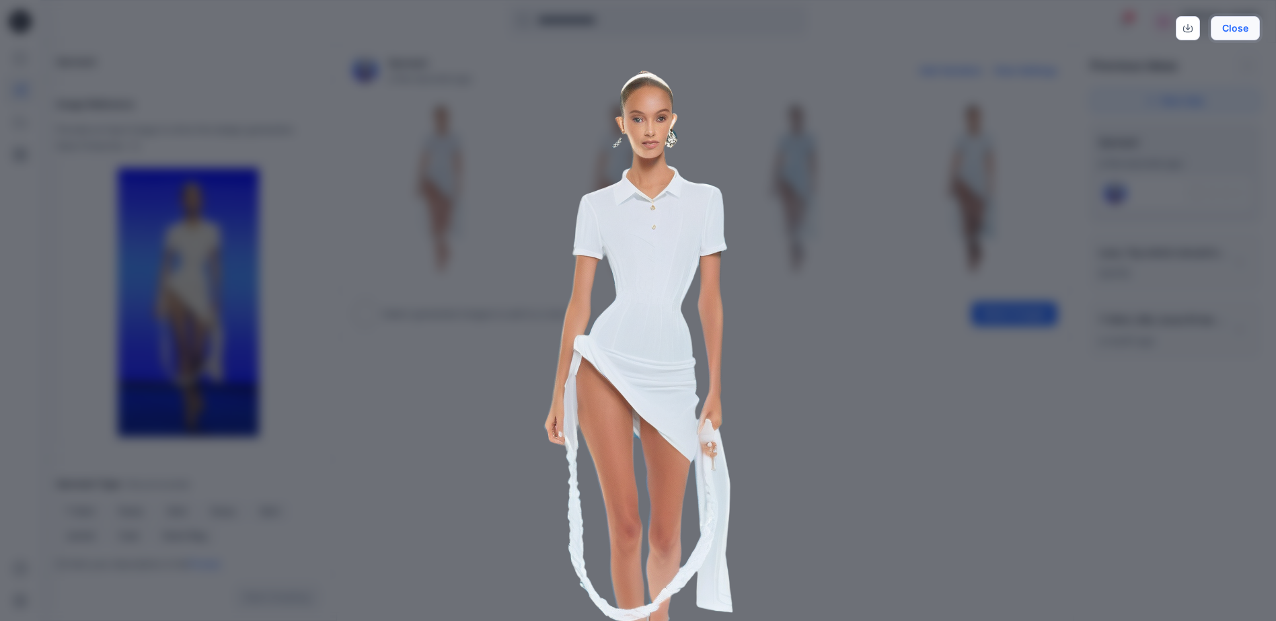
click at [1245, 24] on button "Close" at bounding box center [1234, 28] width 49 height 24
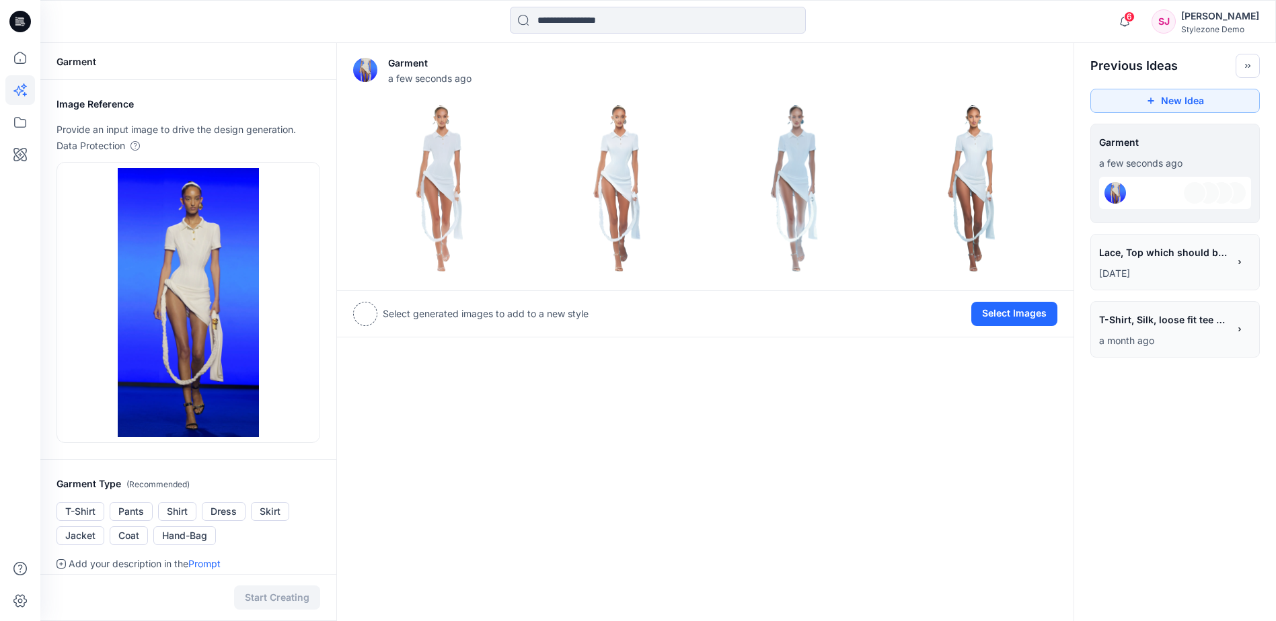
click at [426, 13] on div at bounding box center [657, 22] width 617 height 30
click at [420, 12] on div at bounding box center [657, 22] width 617 height 30
click at [962, 15] on div at bounding box center [657, 22] width 617 height 30
click at [906, 26] on div at bounding box center [657, 22] width 617 height 30
click at [1118, 26] on icon "button" at bounding box center [1125, 21] width 26 height 27
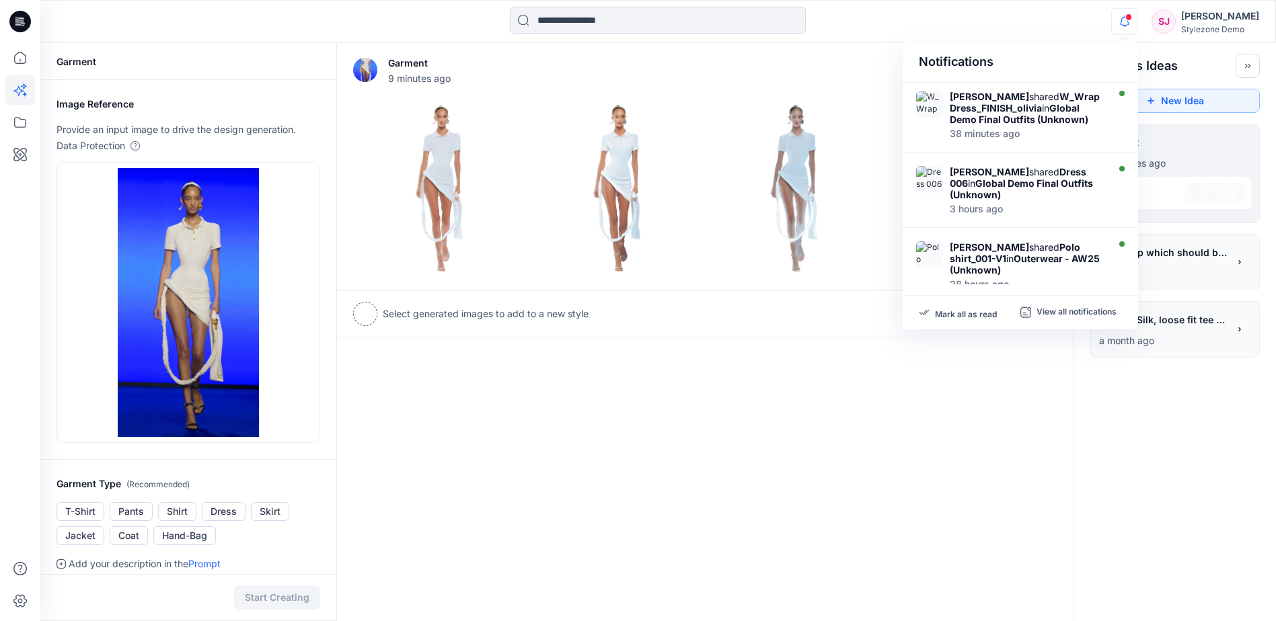
click at [1054, 20] on div "Notifications [PERSON_NAME] shared W_Wrap Dress_FINISH_olivia in Global Demo Fi…" at bounding box center [657, 22] width 1235 height 30
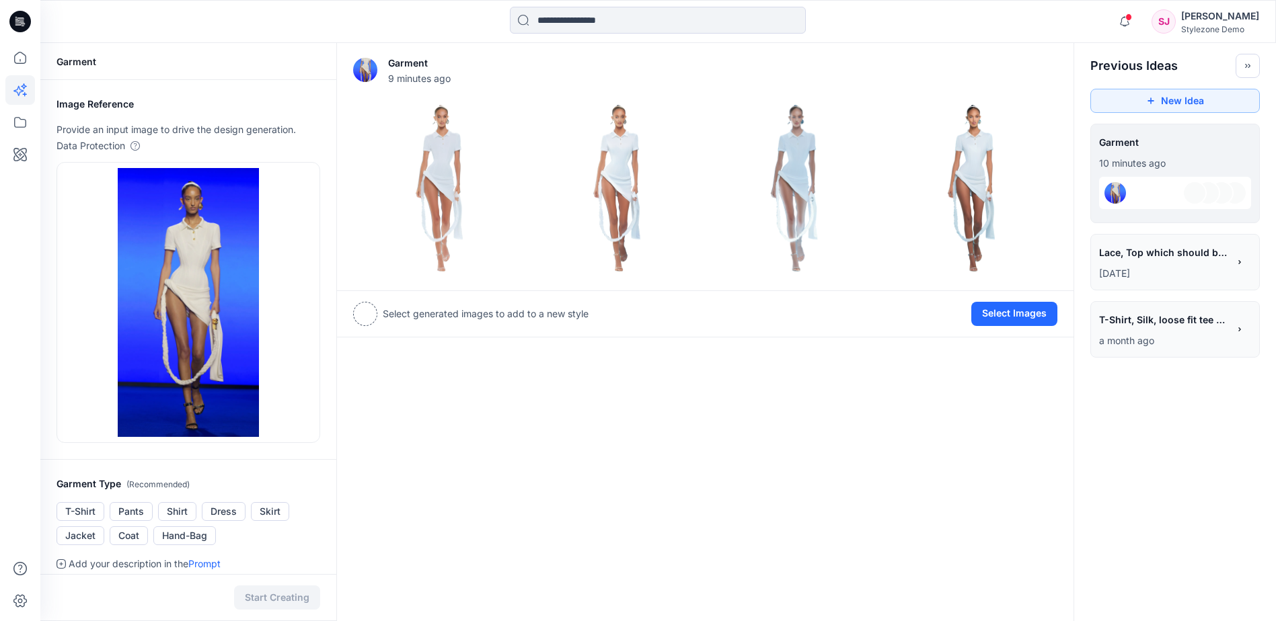
click at [1181, 26] on div "Stylezone Demo" at bounding box center [1220, 29] width 78 height 10
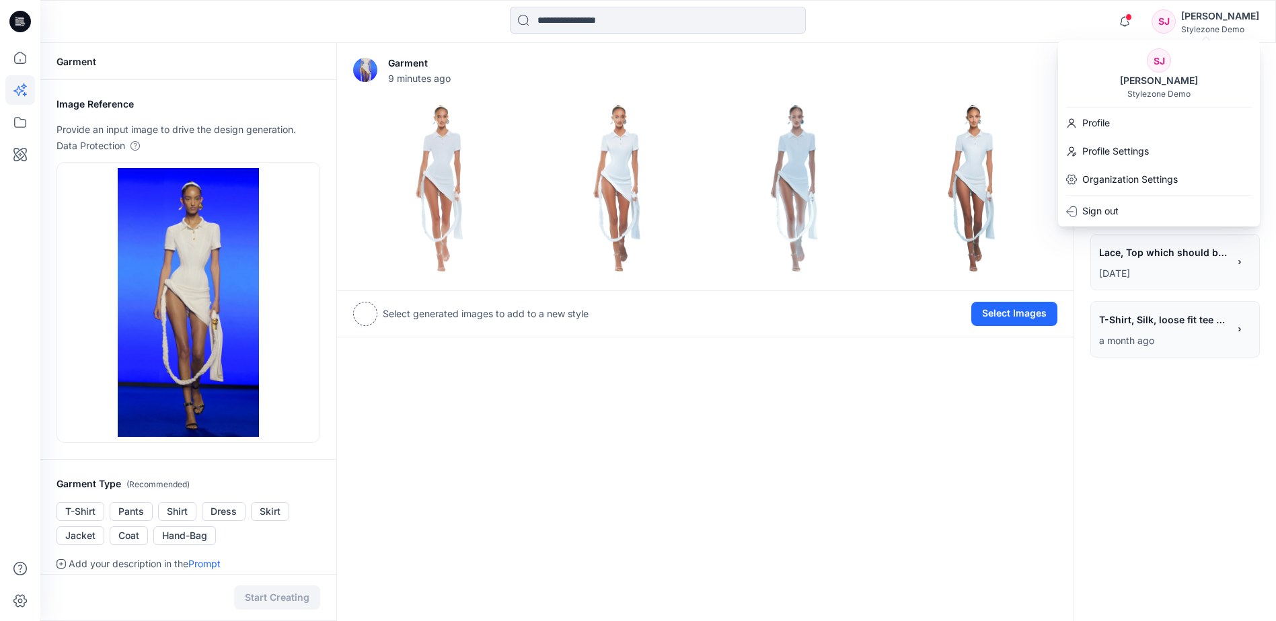
click at [993, 33] on div "Notifications [PERSON_NAME] shared W_Wrap Dress_FINISH_olivia in Global Demo Fi…" at bounding box center [657, 22] width 1235 height 30
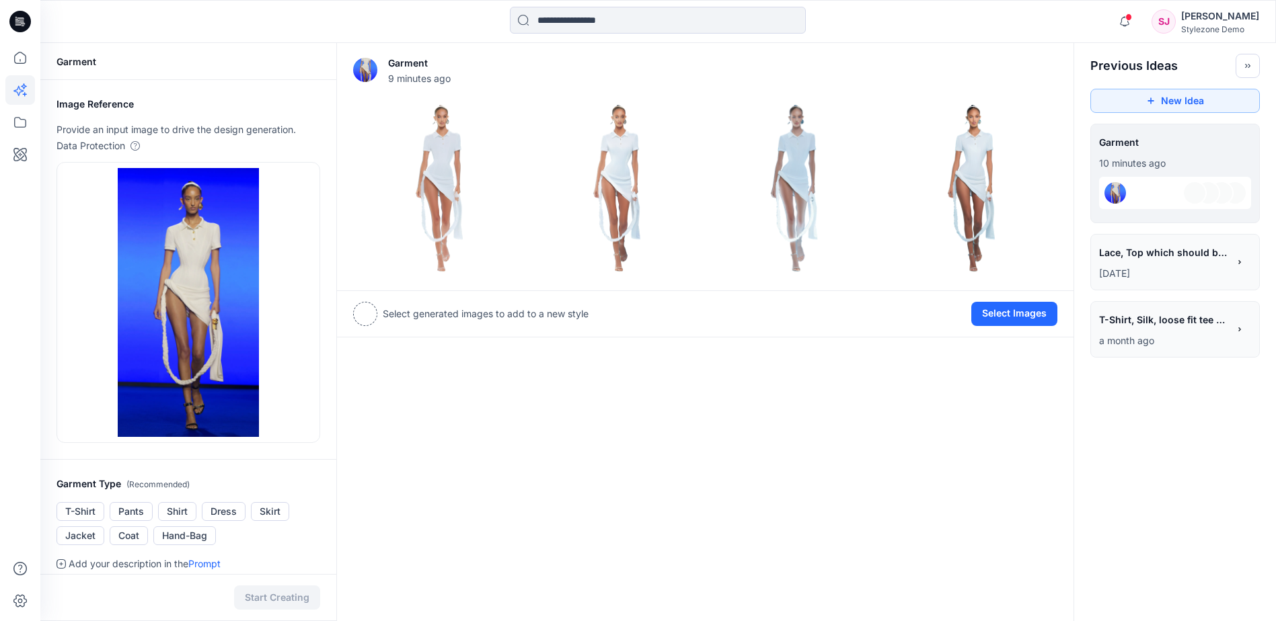
click at [215, 9] on div at bounding box center [194, 22] width 309 height 30
click at [940, 56] on div "Garment 9 minutes ago Add Variation View Settings" at bounding box center [705, 69] width 704 height 43
click at [939, 36] on div "Notifications [PERSON_NAME] shared W_Wrap Dress_FINISH_olivia in Global Demo Fi…" at bounding box center [657, 21] width 1235 height 43
